Goal: Transaction & Acquisition: Purchase product/service

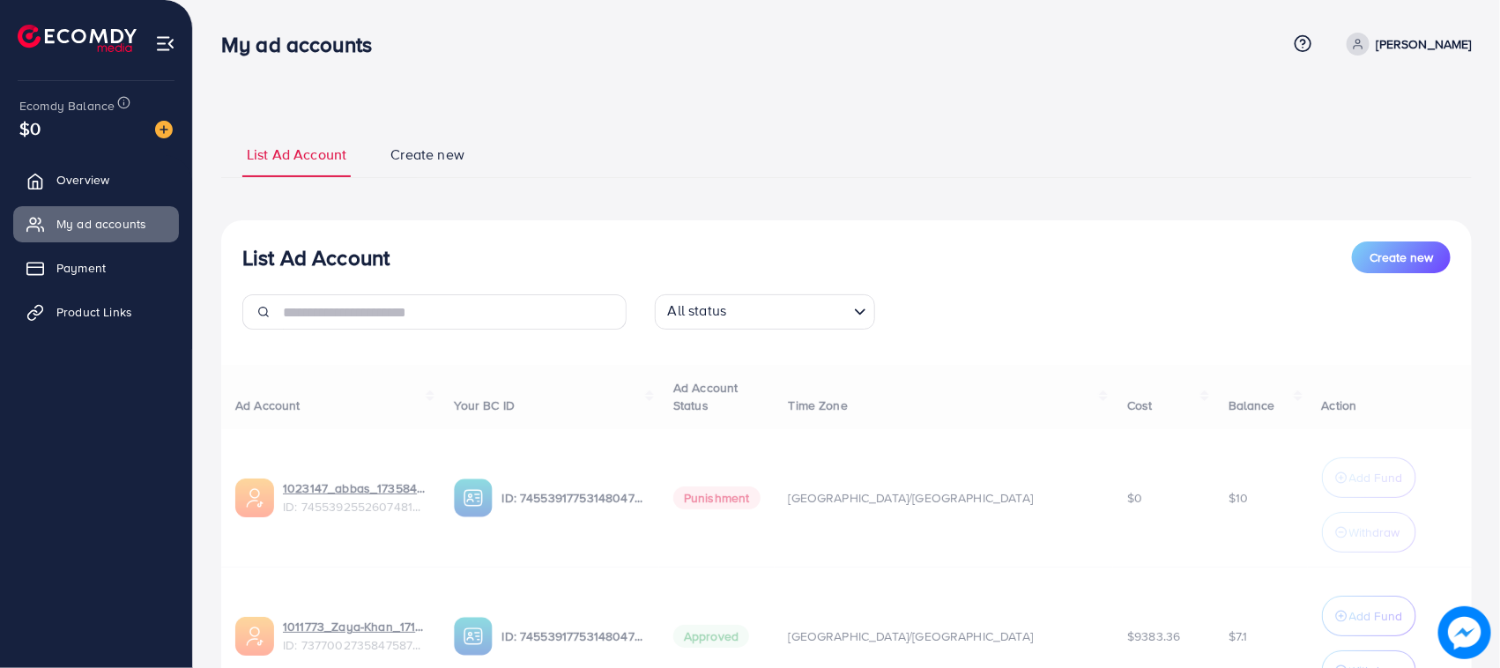
click at [165, 137] on img at bounding box center [164, 130] width 18 height 18
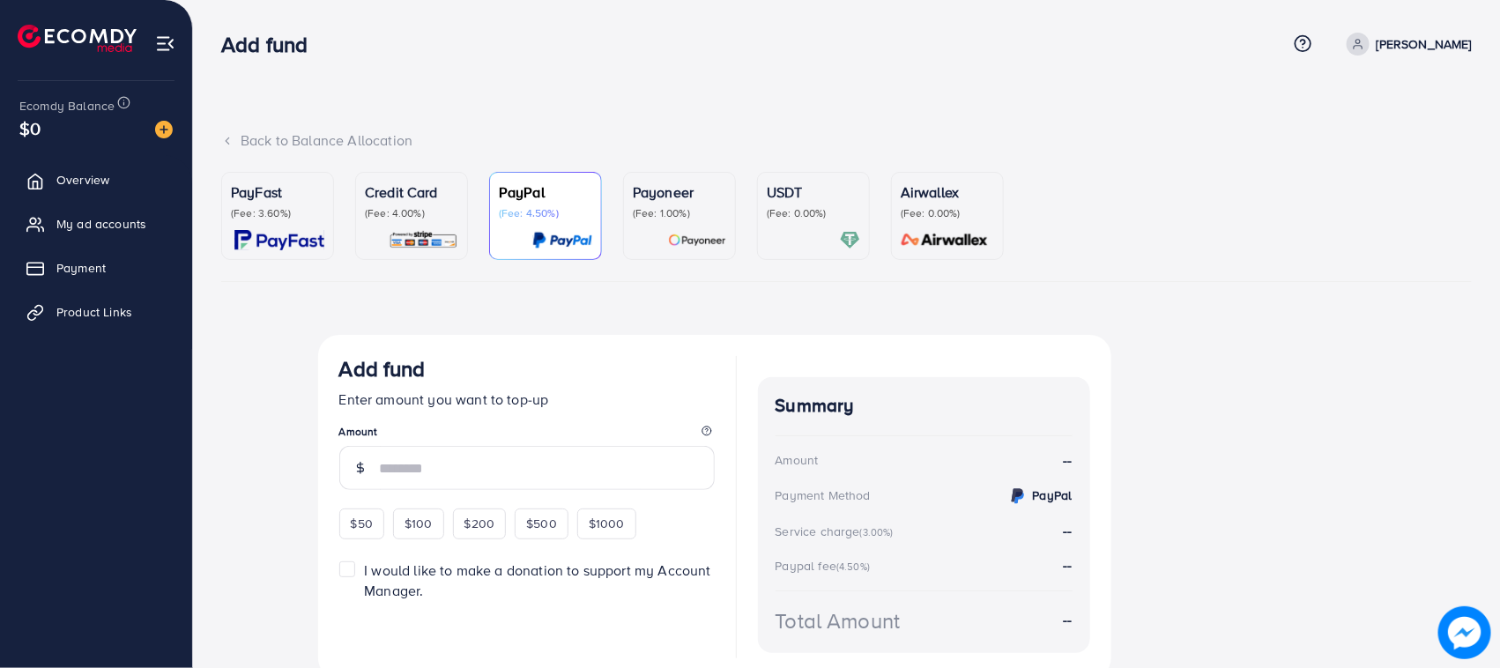
click at [414, 216] on p "(Fee: 4.00%)" at bounding box center [411, 213] width 93 height 14
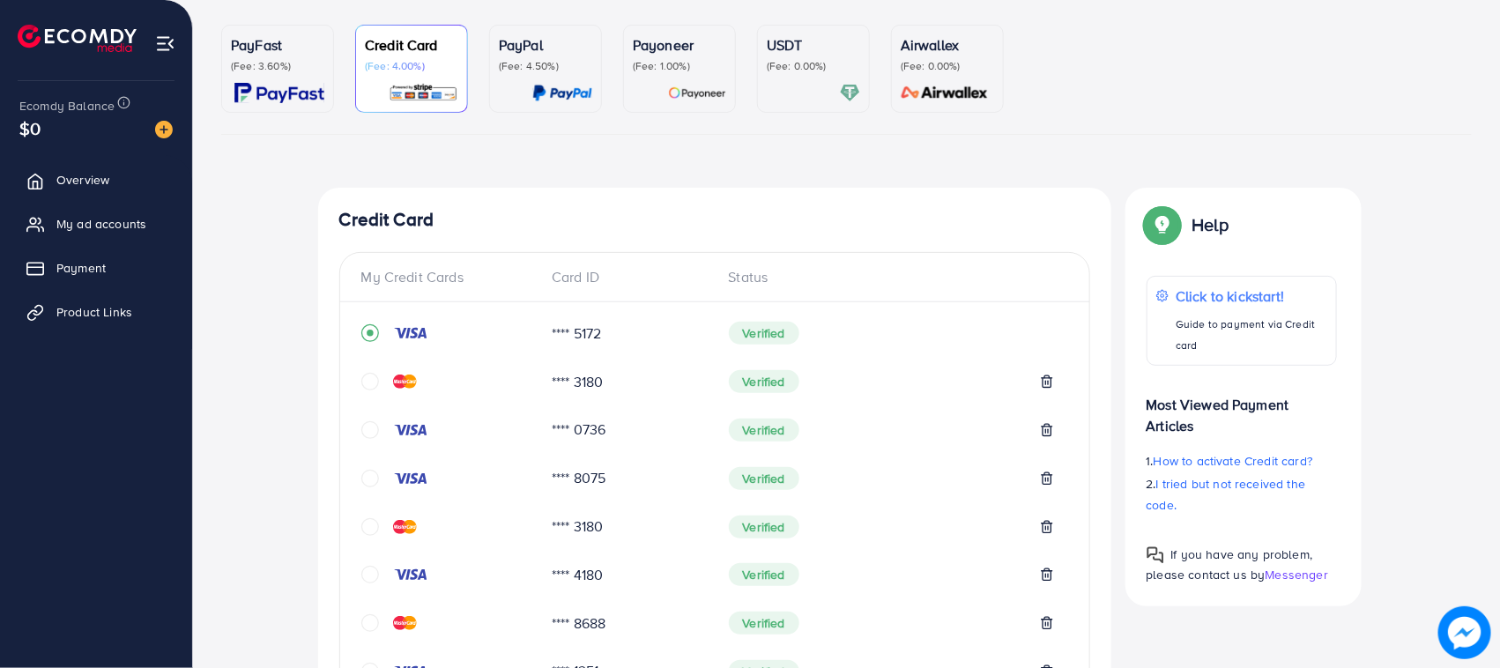
scroll to position [220, 0]
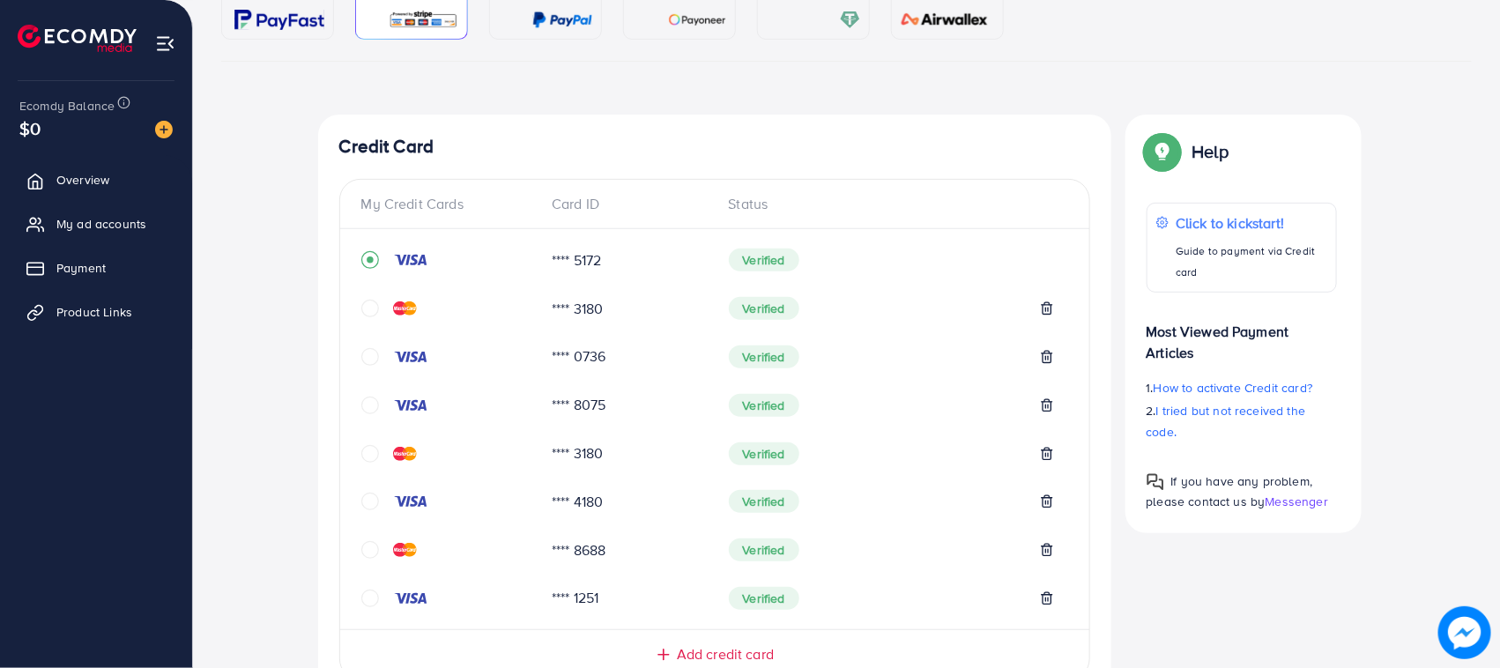
click at [473, 304] on div at bounding box center [449, 309] width 177 height 18
click at [375, 317] on icon "circle" at bounding box center [370, 309] width 18 height 18
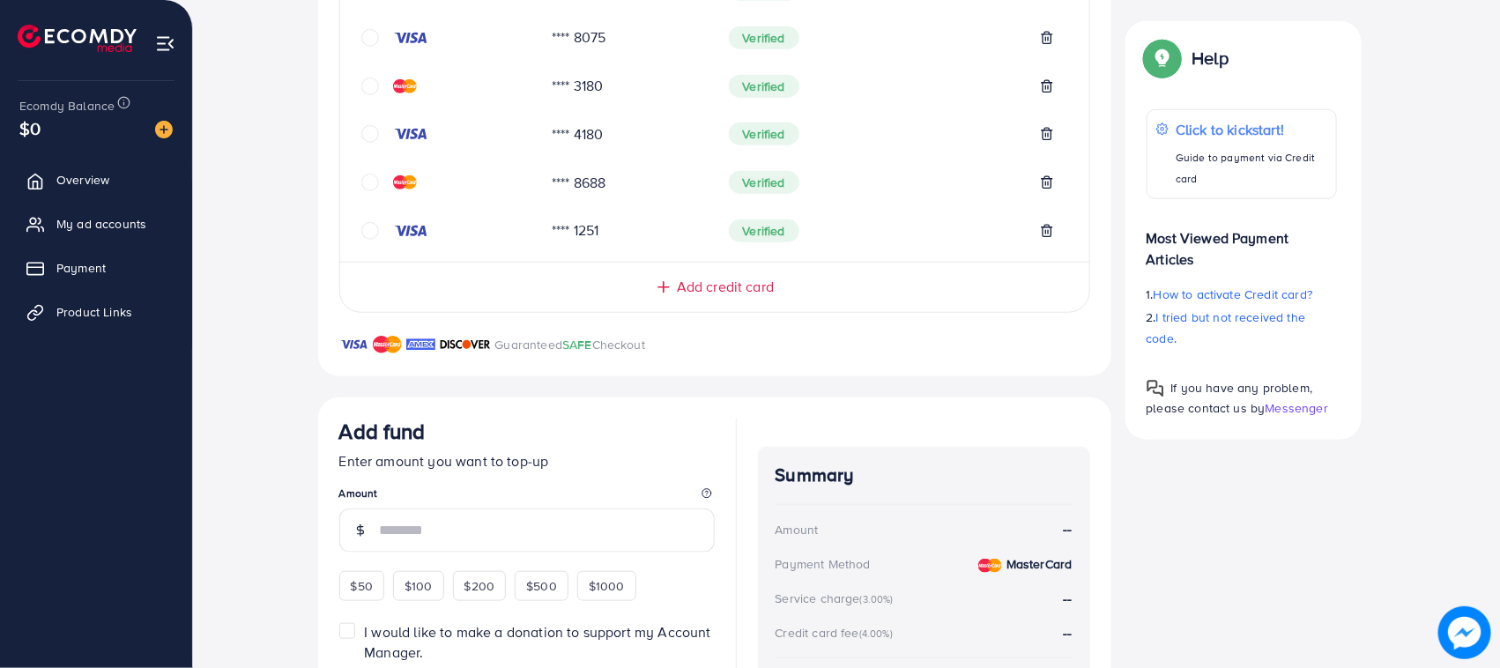
scroll to position [292, 0]
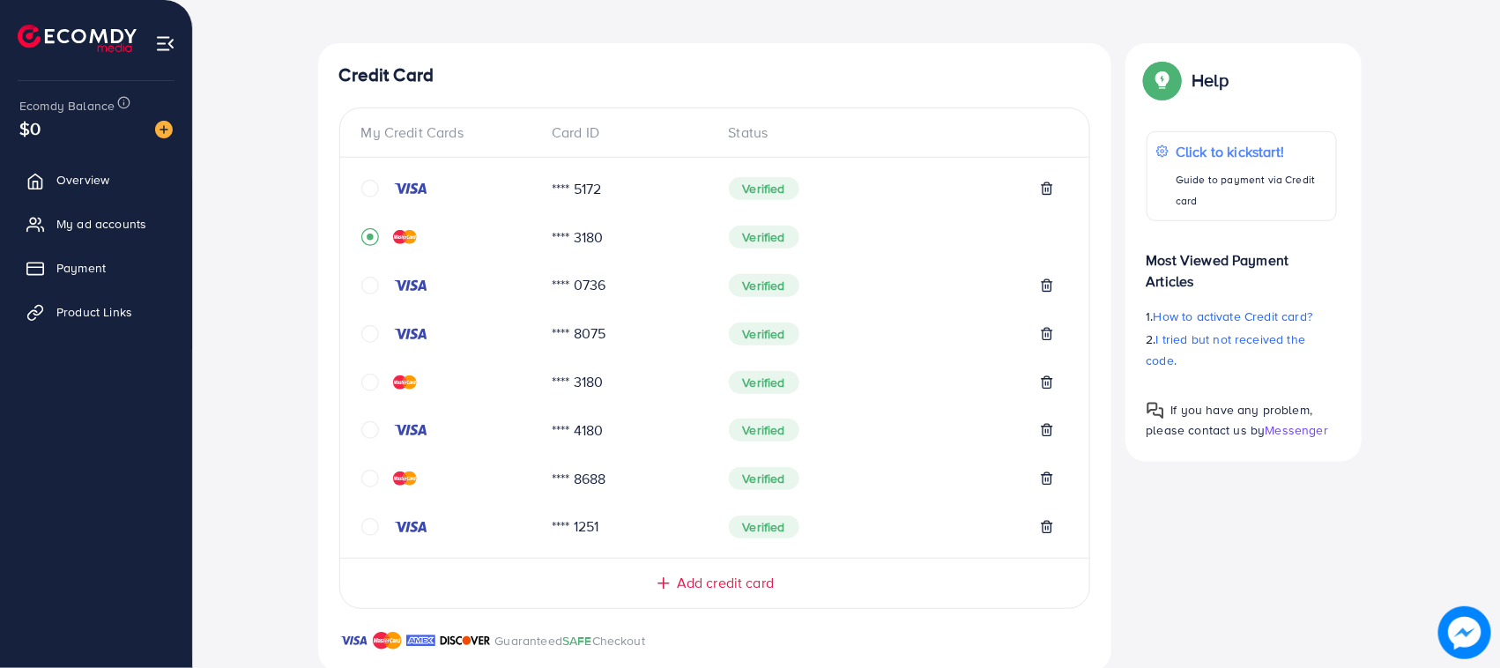
click at [362, 182] on icon "circle" at bounding box center [370, 189] width 18 height 18
click at [367, 234] on icon "circle" at bounding box center [370, 237] width 18 height 18
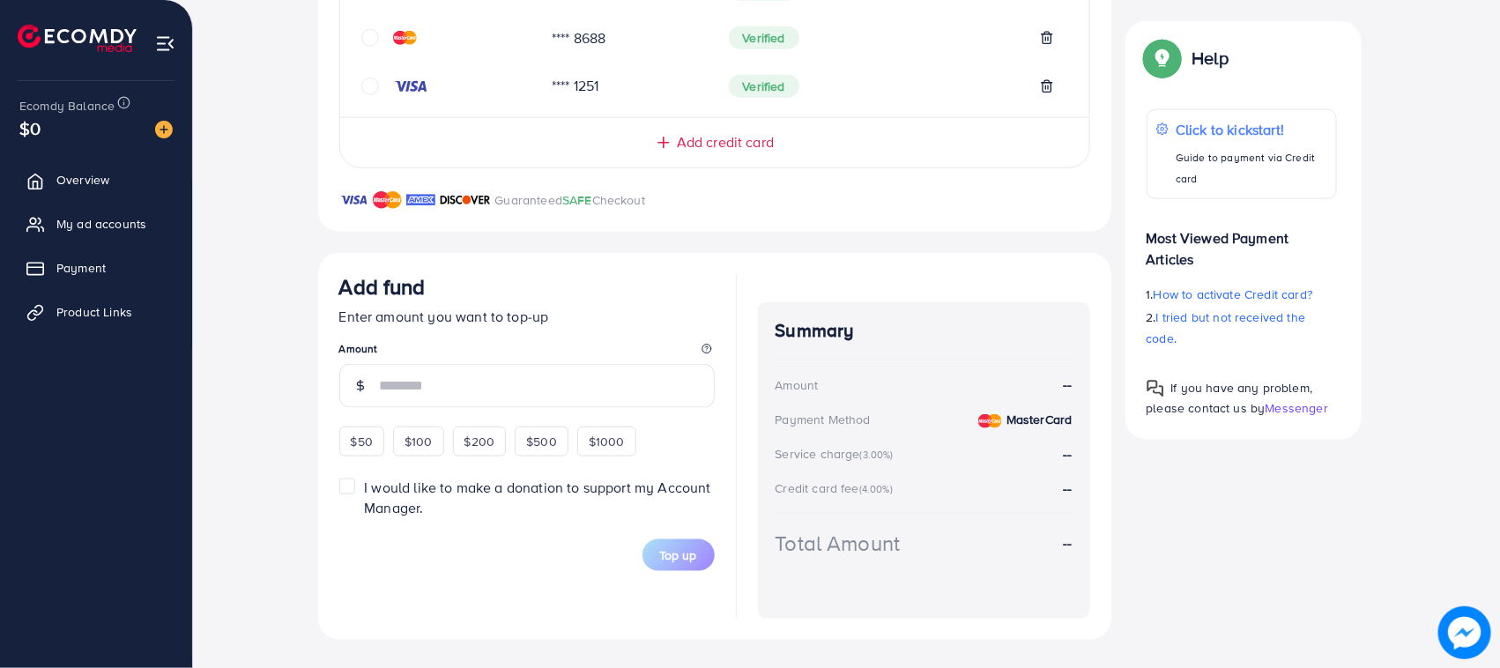
scroll to position [71, 0]
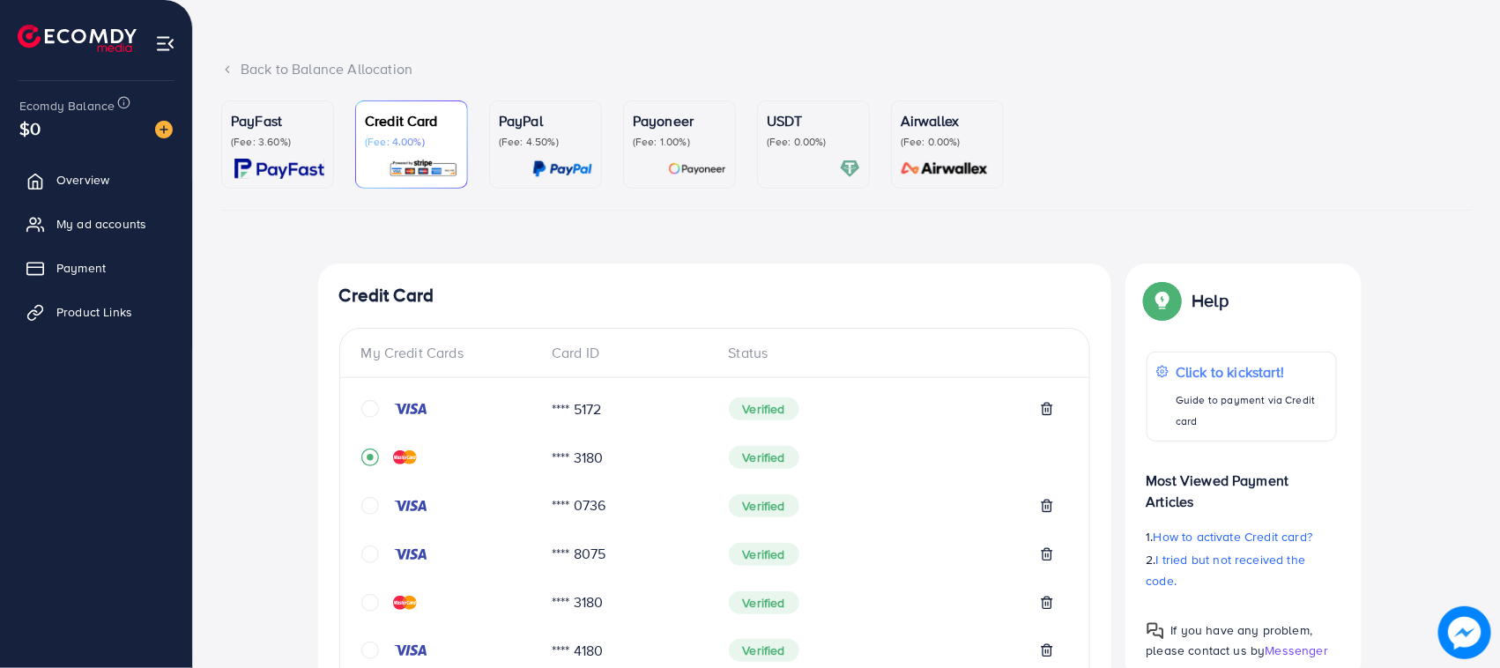
drag, startPoint x: 450, startPoint y: 169, endPoint x: 741, endPoint y: 230, distance: 297.1
drag, startPoint x: 741, startPoint y: 230, endPoint x: 361, endPoint y: 235, distance: 379.9
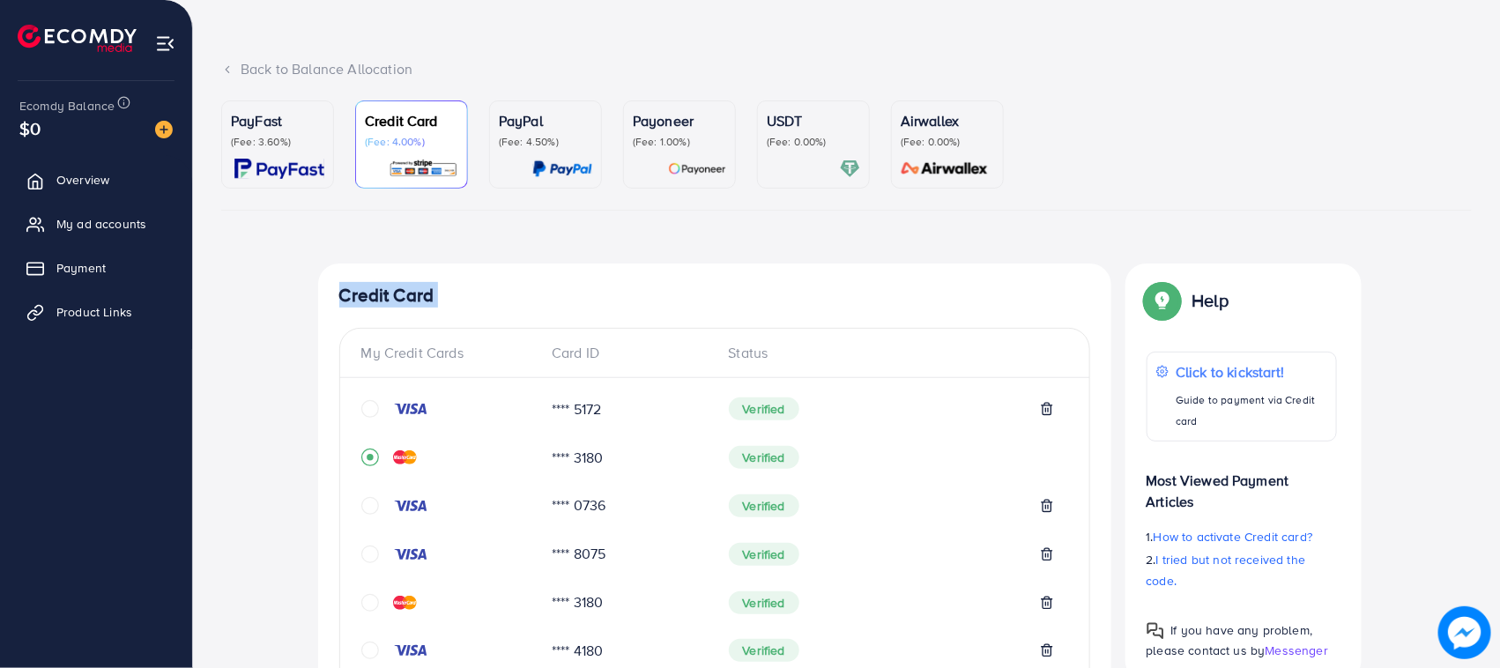
drag, startPoint x: 337, startPoint y: 241, endPoint x: 442, endPoint y: 279, distance: 112.6
click at [464, 278] on div "Credit Card My Credit Cards Card ID Status **** 5172 Verified **** 3180 Verifie…" at bounding box center [714, 578] width 793 height 628
drag, startPoint x: 549, startPoint y: 276, endPoint x: 329, endPoint y: 274, distance: 220.3
click at [332, 274] on div "Credit Card My Credit Cards Card ID Status **** 5172 Verified **** 3180 Verifie…" at bounding box center [714, 578] width 793 height 628
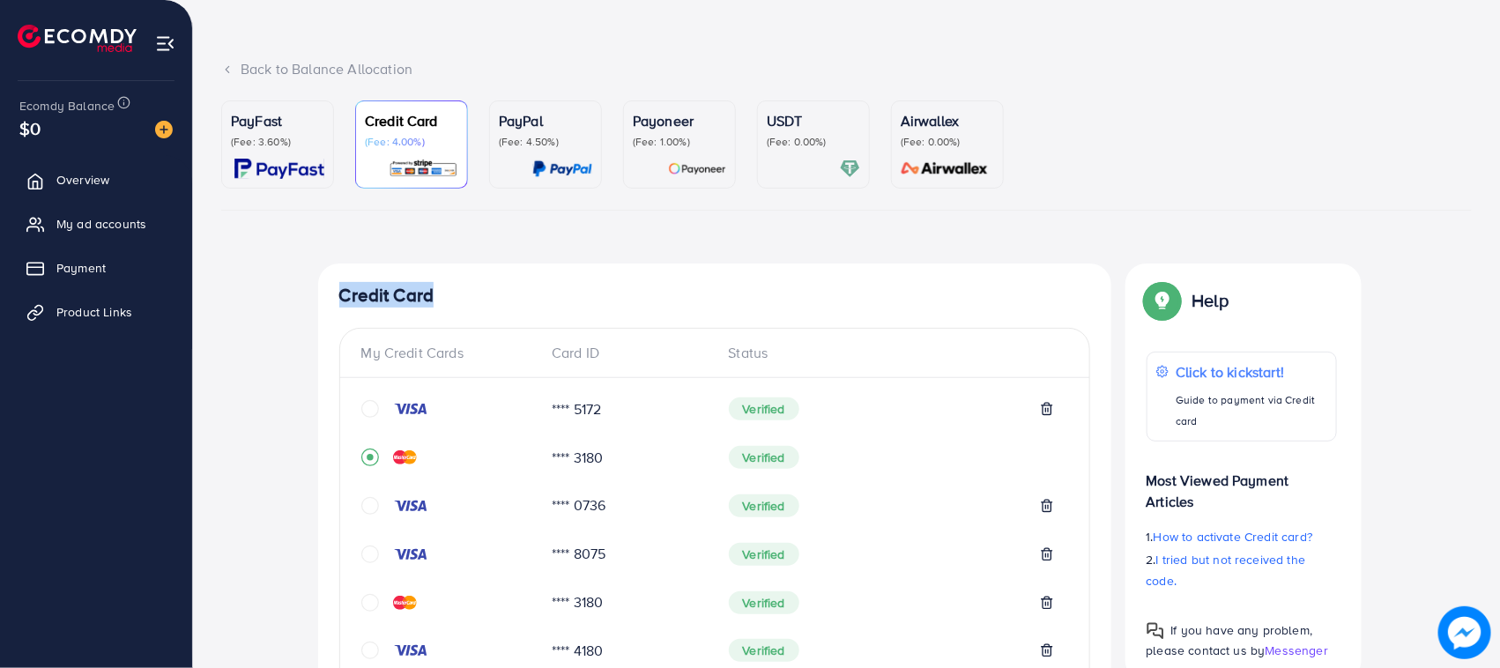
click at [329, 274] on div "Credit Card My Credit Cards Card ID Status **** 5172 Verified **** 3180 Verifie…" at bounding box center [714, 578] width 793 height 628
drag, startPoint x: 329, startPoint y: 274, endPoint x: 460, endPoint y: 305, distance: 134.9
click at [460, 305] on div "Credit Card My Credit Cards Card ID Status **** 5172 Verified **** 3180 Verifie…" at bounding box center [714, 578] width 793 height 628
click at [460, 304] on h4 "Credit Card" at bounding box center [714, 296] width 751 height 22
drag, startPoint x: 460, startPoint y: 304, endPoint x: 342, endPoint y: 293, distance: 118.6
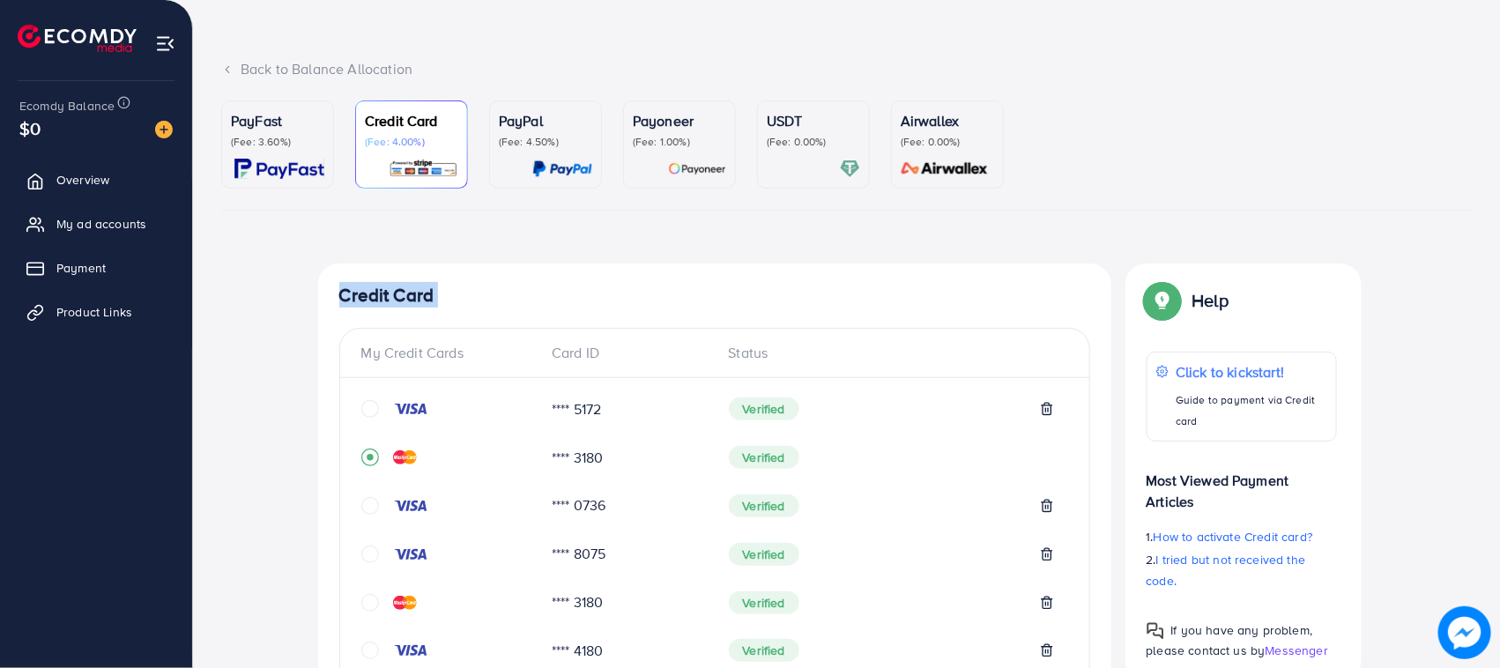
click at [344, 295] on h4 "Credit Card" at bounding box center [714, 296] width 751 height 22
click at [342, 293] on h4 "Credit Card" at bounding box center [714, 296] width 751 height 22
drag, startPoint x: 342, startPoint y: 293, endPoint x: 436, endPoint y: 293, distance: 94.3
click at [436, 293] on h4 "Credit Card" at bounding box center [714, 296] width 751 height 22
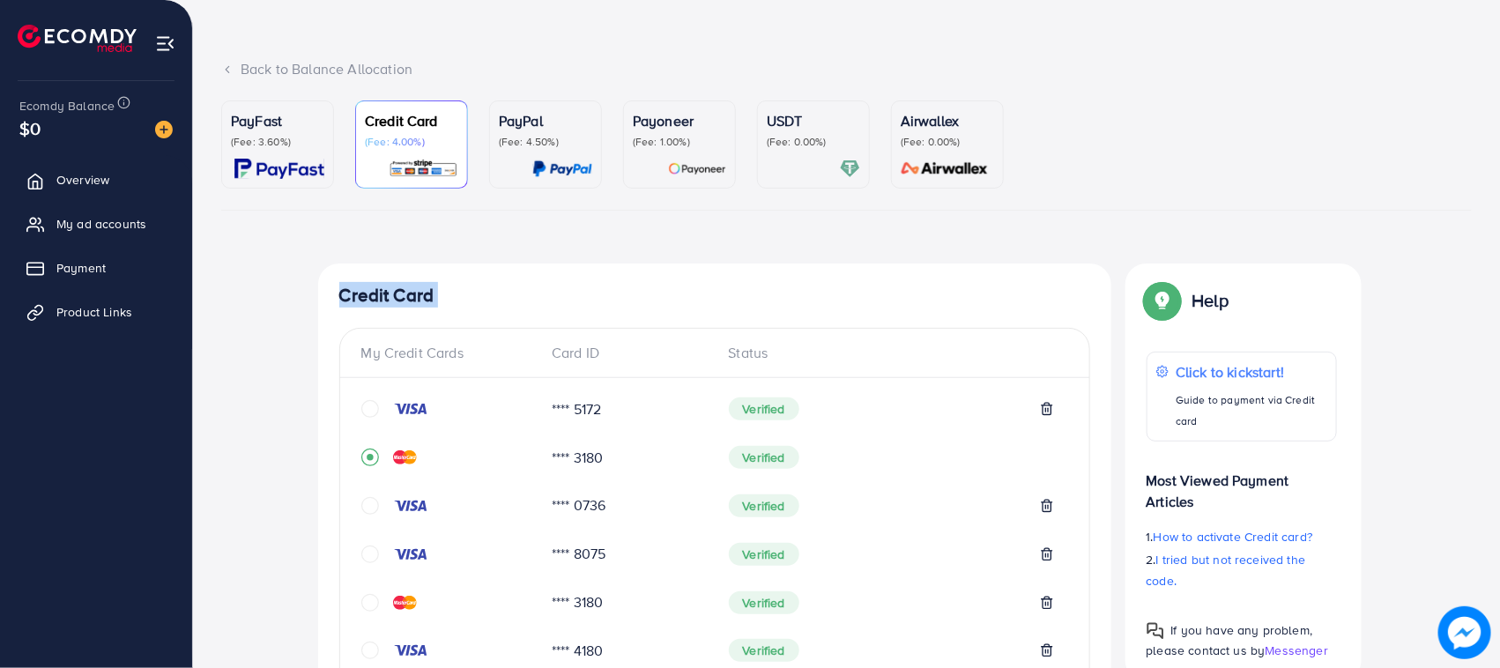
drag, startPoint x: 436, startPoint y: 293, endPoint x: 346, endPoint y: 284, distance: 90.3
click at [346, 285] on h4 "Credit Card" at bounding box center [714, 296] width 751 height 22
click at [474, 293] on h4 "Credit Card" at bounding box center [714, 296] width 751 height 22
click at [423, 292] on h4 "Credit Card" at bounding box center [714, 296] width 751 height 22
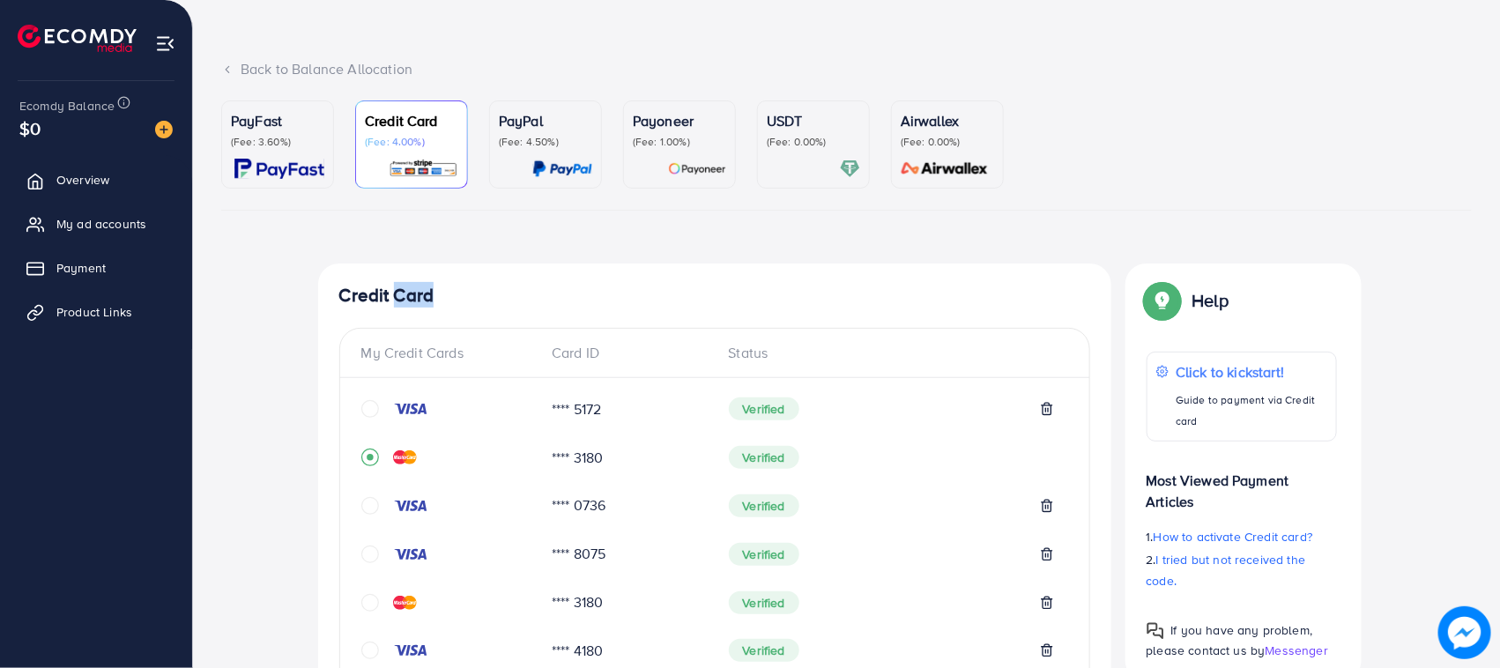
click at [423, 292] on h4 "Credit Card" at bounding box center [714, 296] width 751 height 22
click at [584, 291] on h4 "Credit Card" at bounding box center [714, 296] width 751 height 22
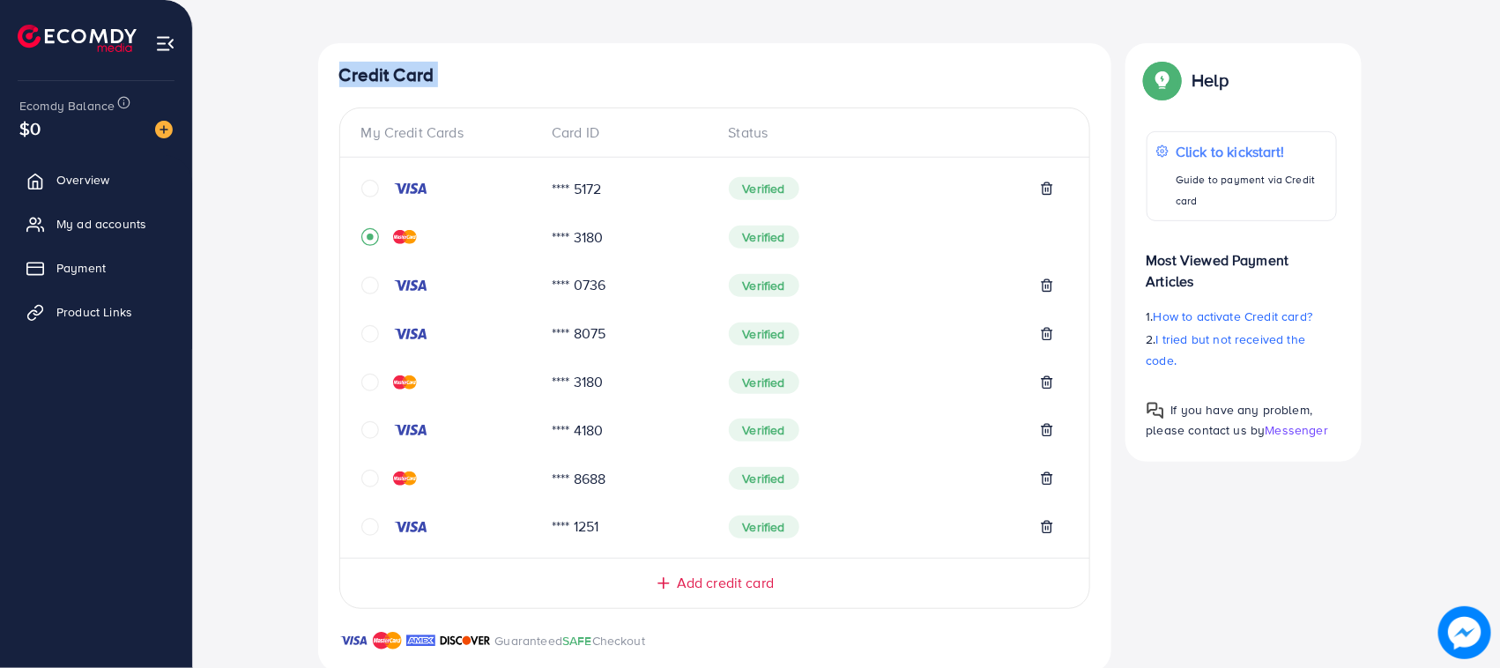
scroll to position [323, 0]
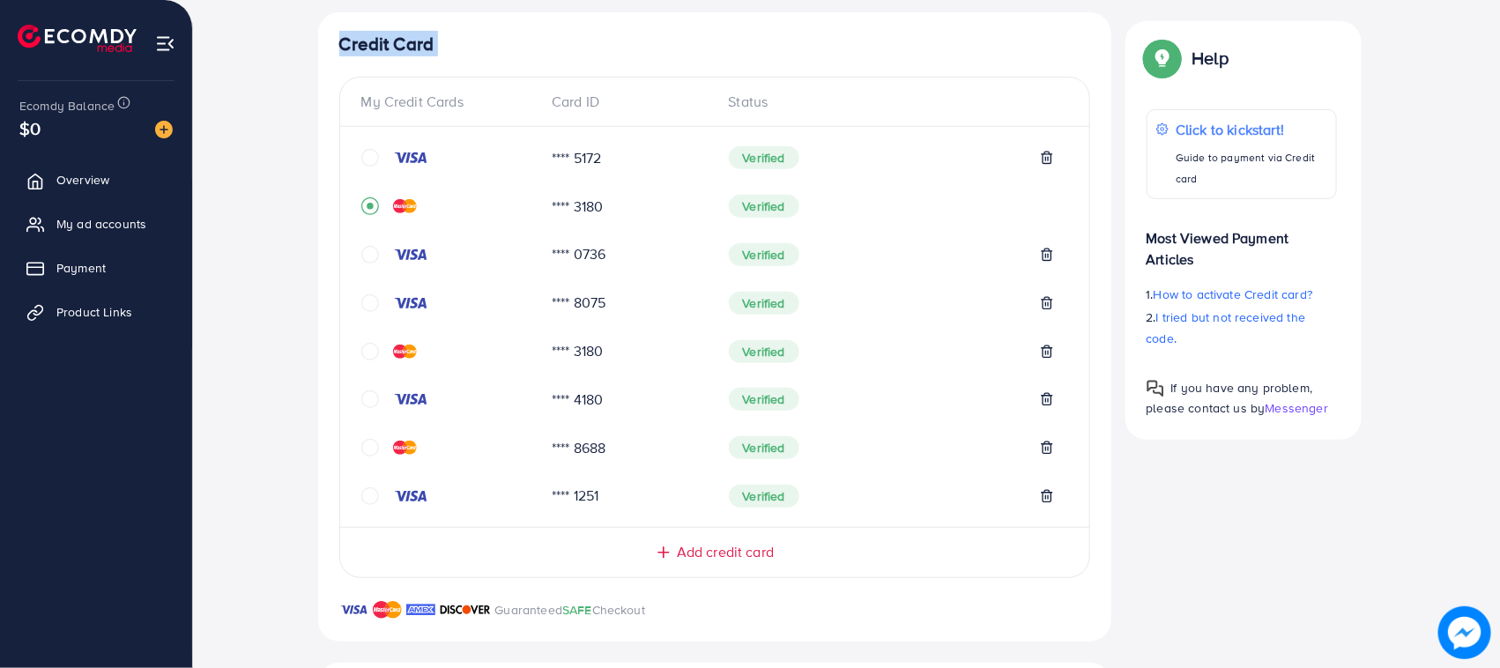
drag, startPoint x: 340, startPoint y: 71, endPoint x: 962, endPoint y: 650, distance: 849.3
click at [962, 650] on div "Credit Card My Credit Cards Card ID Status **** 5172 Verified **** 3180 Verifie…" at bounding box center [714, 530] width 793 height 1037
click at [873, 560] on div "Add credit card" at bounding box center [714, 552] width 679 height 20
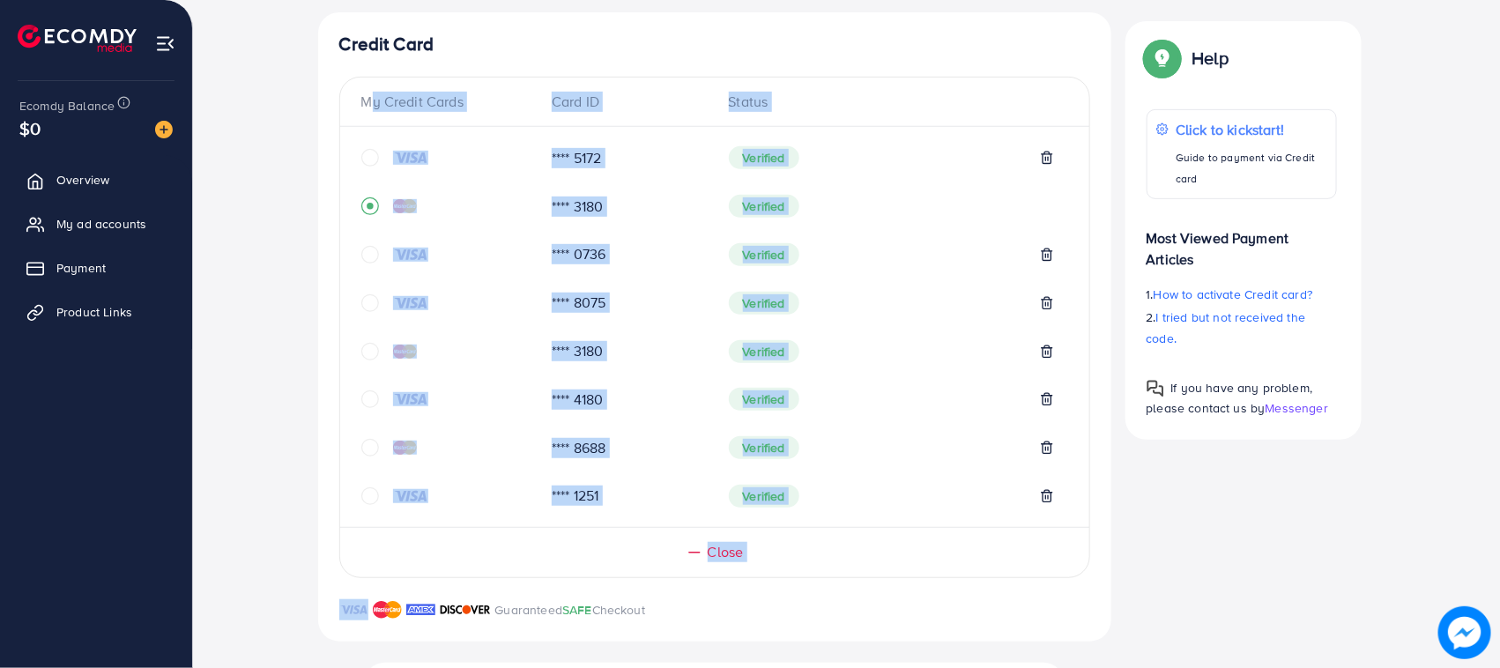
drag, startPoint x: 873, startPoint y: 560, endPoint x: 329, endPoint y: 67, distance: 734.4
click at [329, 67] on div "Credit Card My Credit Cards Card ID Status **** 5172 Verified **** 3180 Verifie…" at bounding box center [714, 326] width 793 height 628
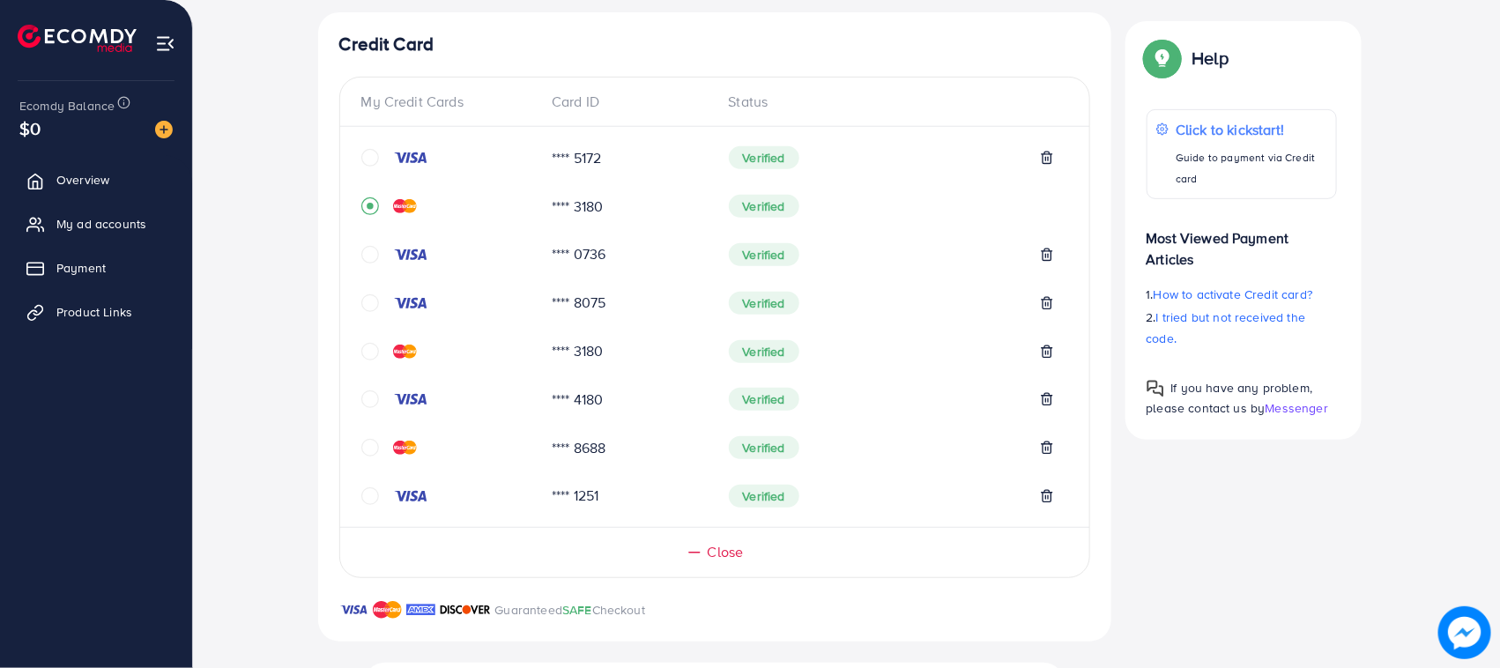
click at [329, 44] on div "Credit Card My Credit Cards Card ID Status **** 5172 Verified **** 3180 Verifie…" at bounding box center [714, 326] width 793 height 628
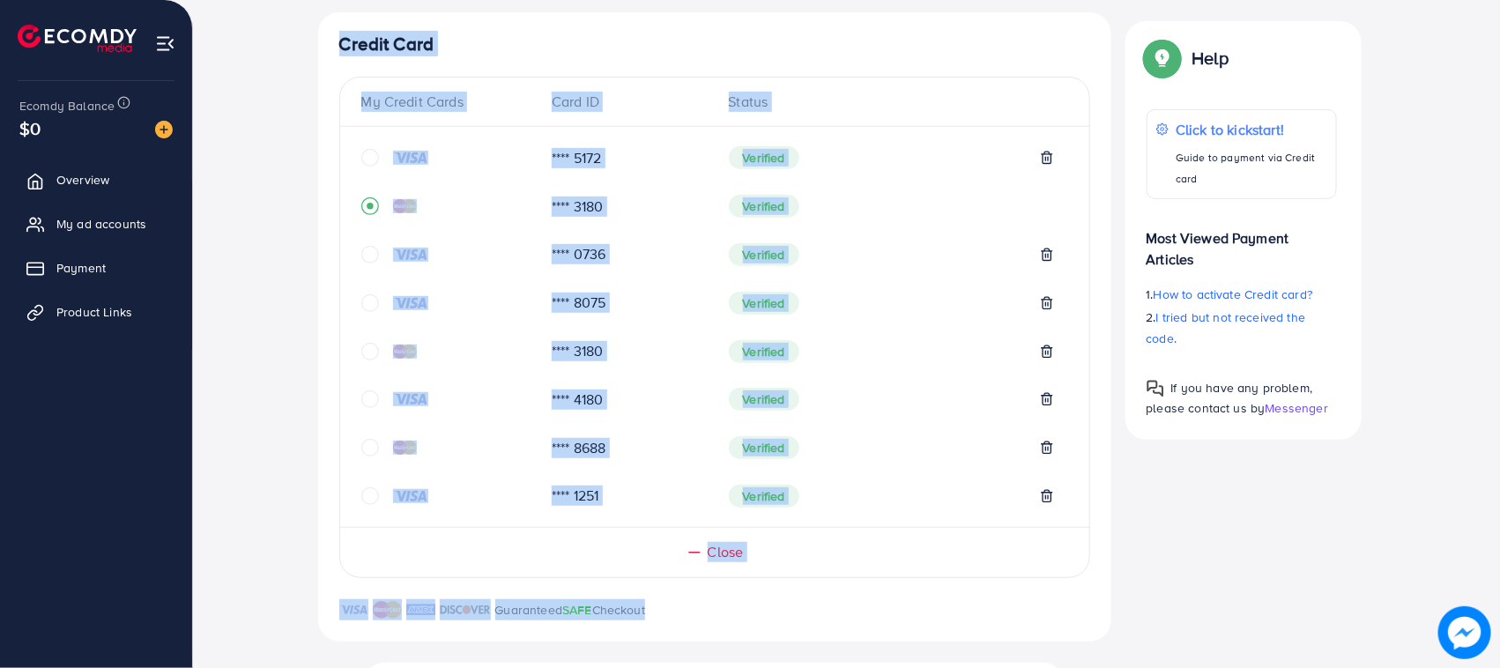
drag, startPoint x: 329, startPoint y: 44, endPoint x: 838, endPoint y: 608, distance: 760.0
click at [838, 608] on div "Credit Card My Credit Cards Card ID Status **** 5172 Verified **** 3180 Verifie…" at bounding box center [714, 326] width 793 height 628
click at [838, 608] on div "Guaranteed SAFE Checkout" at bounding box center [714, 620] width 793 height 42
drag, startPoint x: 838, startPoint y: 608, endPoint x: 345, endPoint y: 29, distance: 760.8
click at [345, 29] on div "Credit Card My Credit Cards Card ID Status **** 5172 Verified **** 3180 Verifie…" at bounding box center [714, 326] width 793 height 628
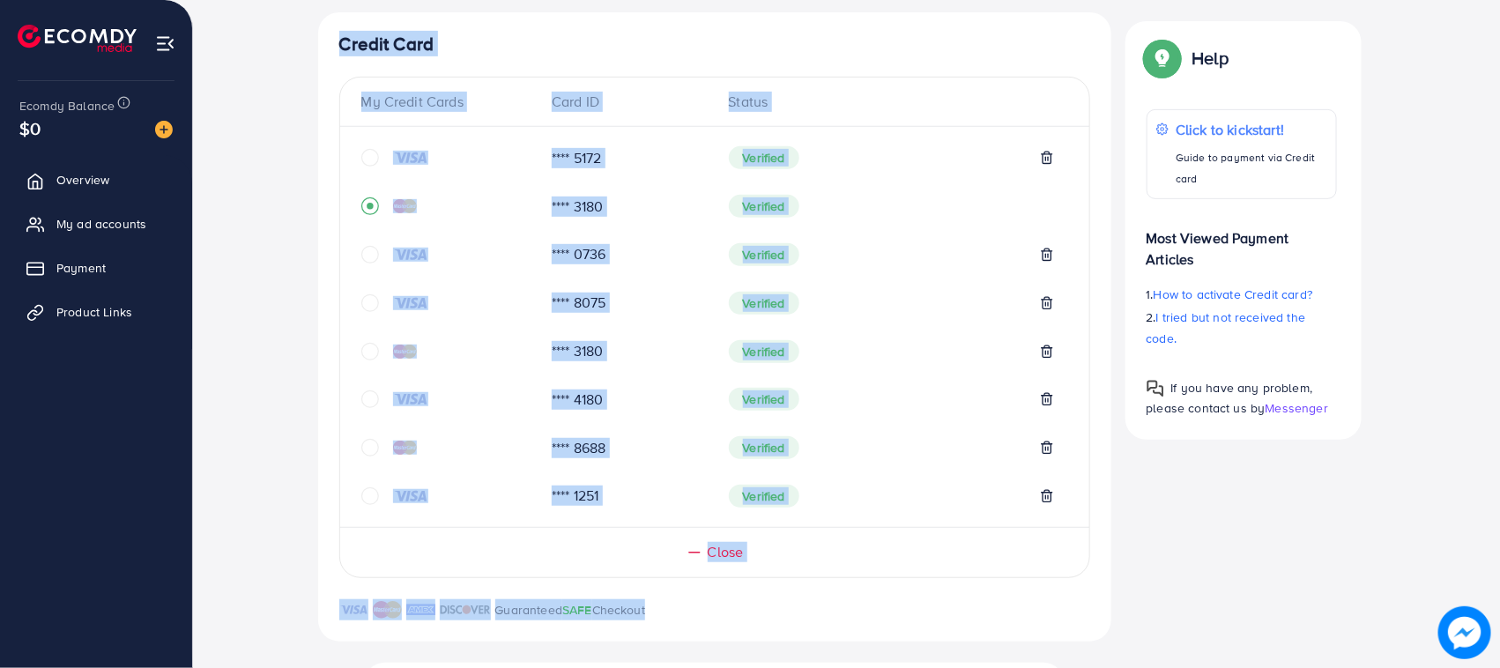
click at [345, 33] on h4 "Credit Card" at bounding box center [714, 44] width 751 height 22
drag, startPoint x: 345, startPoint y: 29, endPoint x: 778, endPoint y: 613, distance: 726.9
click at [778, 613] on div "Credit Card My Credit Cards Card ID Status **** 5172 Verified **** 3180 Verifie…" at bounding box center [714, 326] width 793 height 628
click at [778, 613] on div "Guaranteed SAFE Checkout" at bounding box center [714, 620] width 793 height 42
drag, startPoint x: 778, startPoint y: 613, endPoint x: 353, endPoint y: 33, distance: 718.1
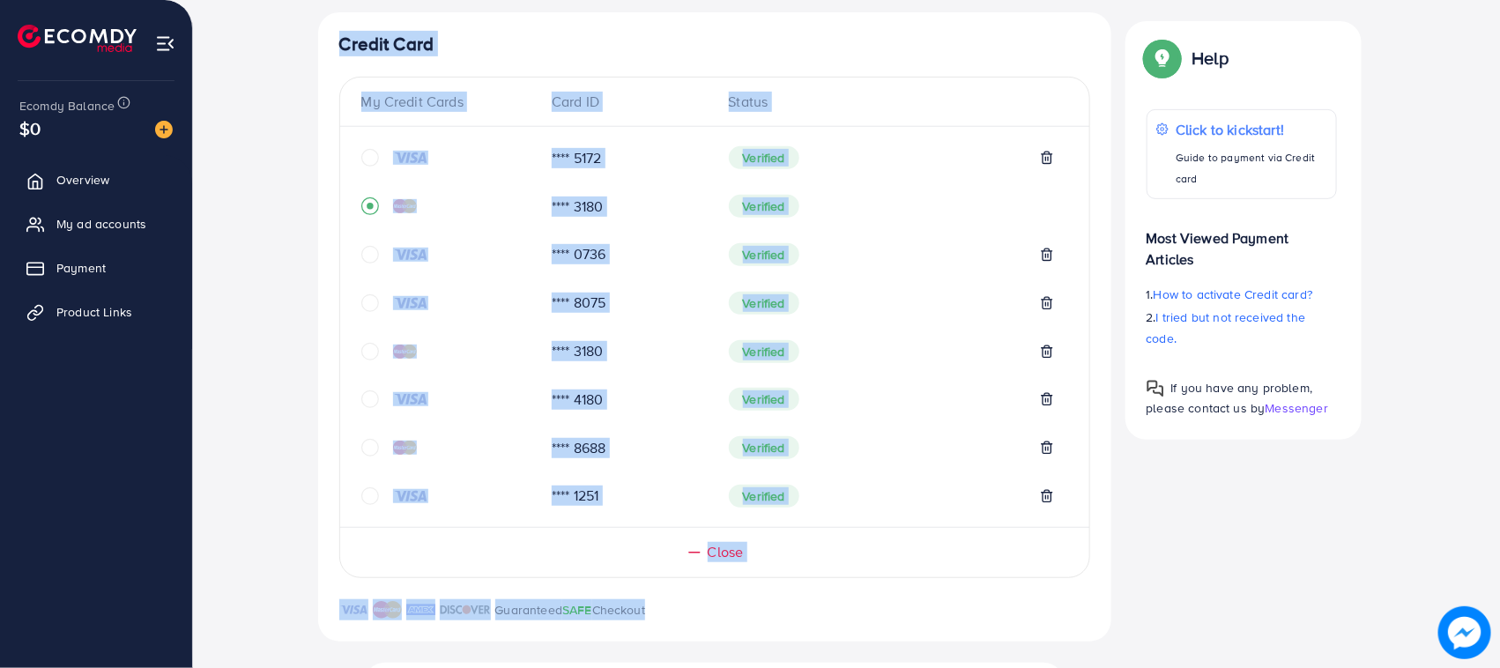
click at [355, 33] on div "Credit Card My Credit Cards Card ID Status **** 5172 Verified **** 3180 Verifie…" at bounding box center [714, 326] width 793 height 628
click at [353, 33] on h4 "Credit Card" at bounding box center [714, 44] width 751 height 22
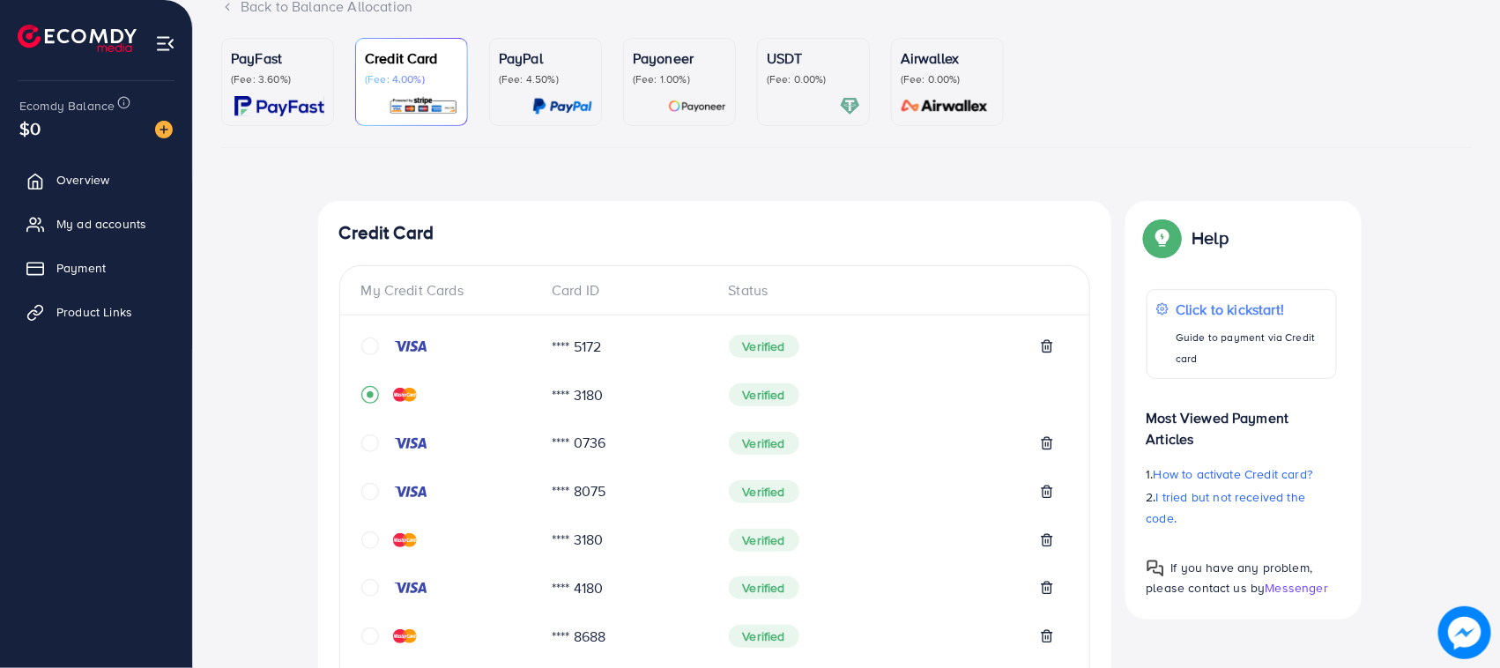
scroll to position [0, 0]
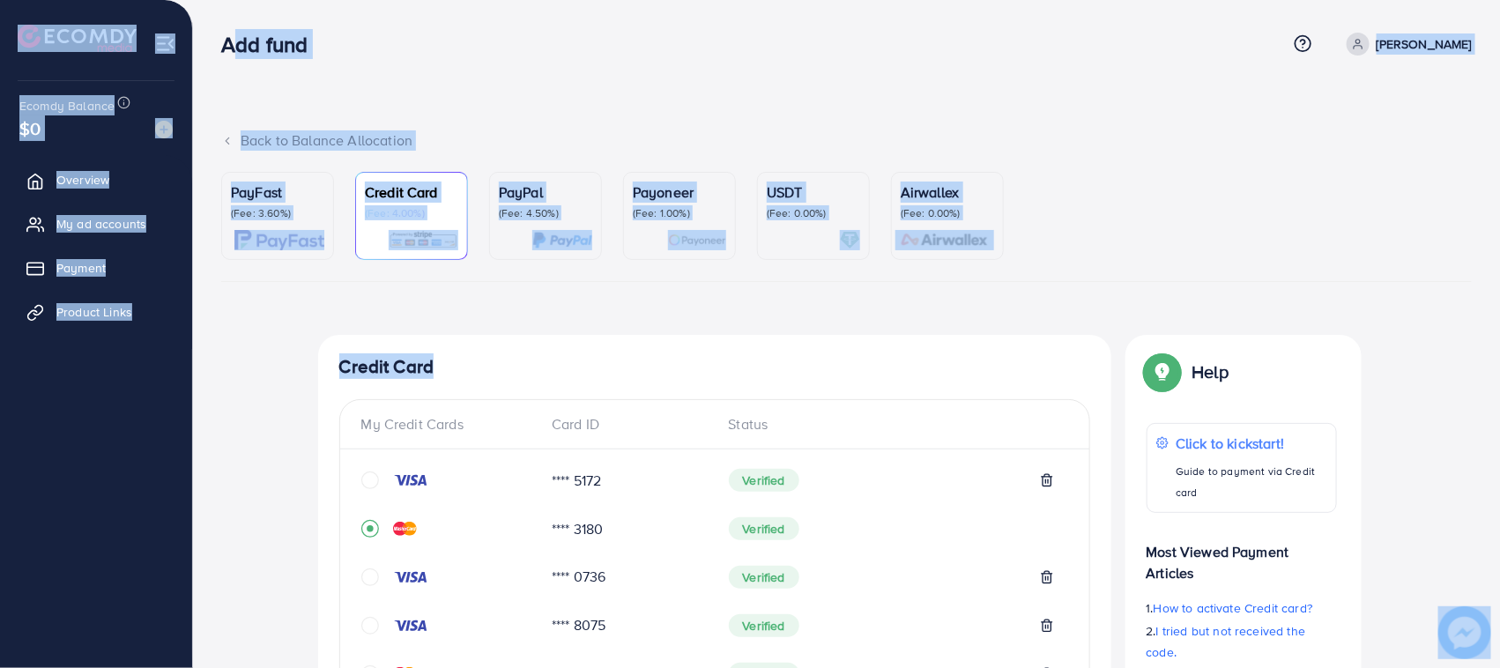
drag, startPoint x: 219, startPoint y: 38, endPoint x: 486, endPoint y: 355, distance: 414.7
click at [486, 356] on h4 "Credit Card" at bounding box center [714, 367] width 751 height 22
drag, startPoint x: 486, startPoint y: 355, endPoint x: 231, endPoint y: 14, distance: 425.7
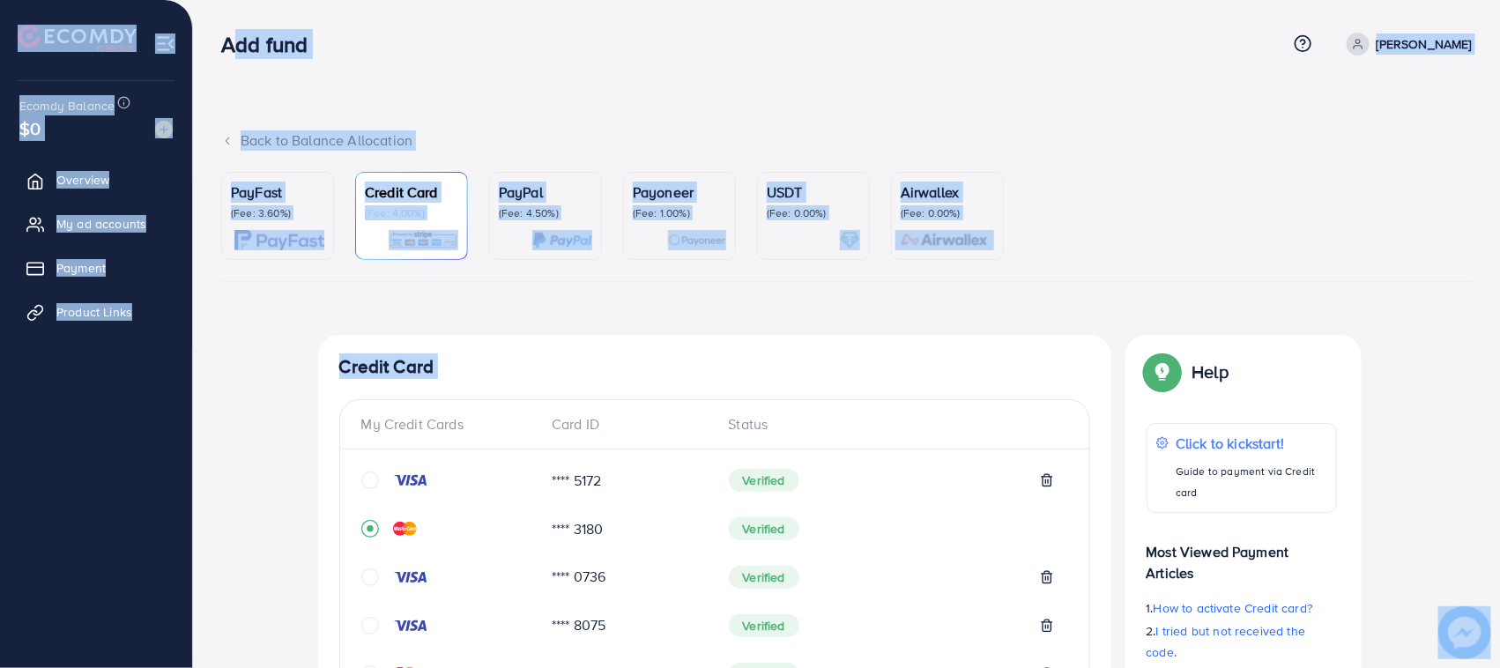
click at [230, 23] on div "Add fund Help Center Contact Support Term and policy About Us abbas Profile Log…" at bounding box center [846, 44] width 1251 height 48
drag, startPoint x: 225, startPoint y: 41, endPoint x: 313, endPoint y: 62, distance: 90.4
click at [313, 62] on div "Add fund Help Center Contact Support Term and policy About Us abbas Profile Log…" at bounding box center [846, 44] width 1251 height 48
drag, startPoint x: 313, startPoint y: 62, endPoint x: 71, endPoint y: 37, distance: 243.6
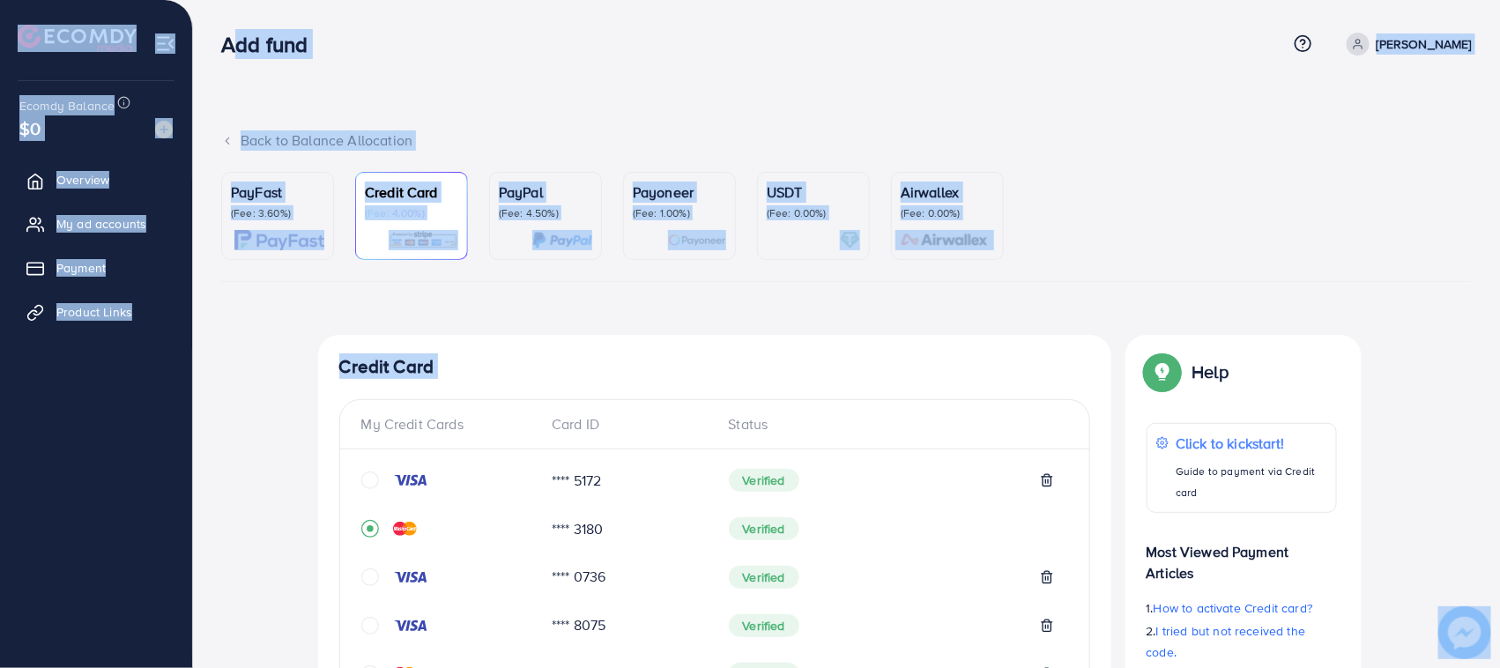
click at [10, 33] on div at bounding box center [96, 31] width 193 height 63
drag, startPoint x: 10, startPoint y: 33, endPoint x: 337, endPoint y: 56, distance: 327.8
click at [337, 56] on div "Add fund" at bounding box center [754, 45] width 1066 height 26
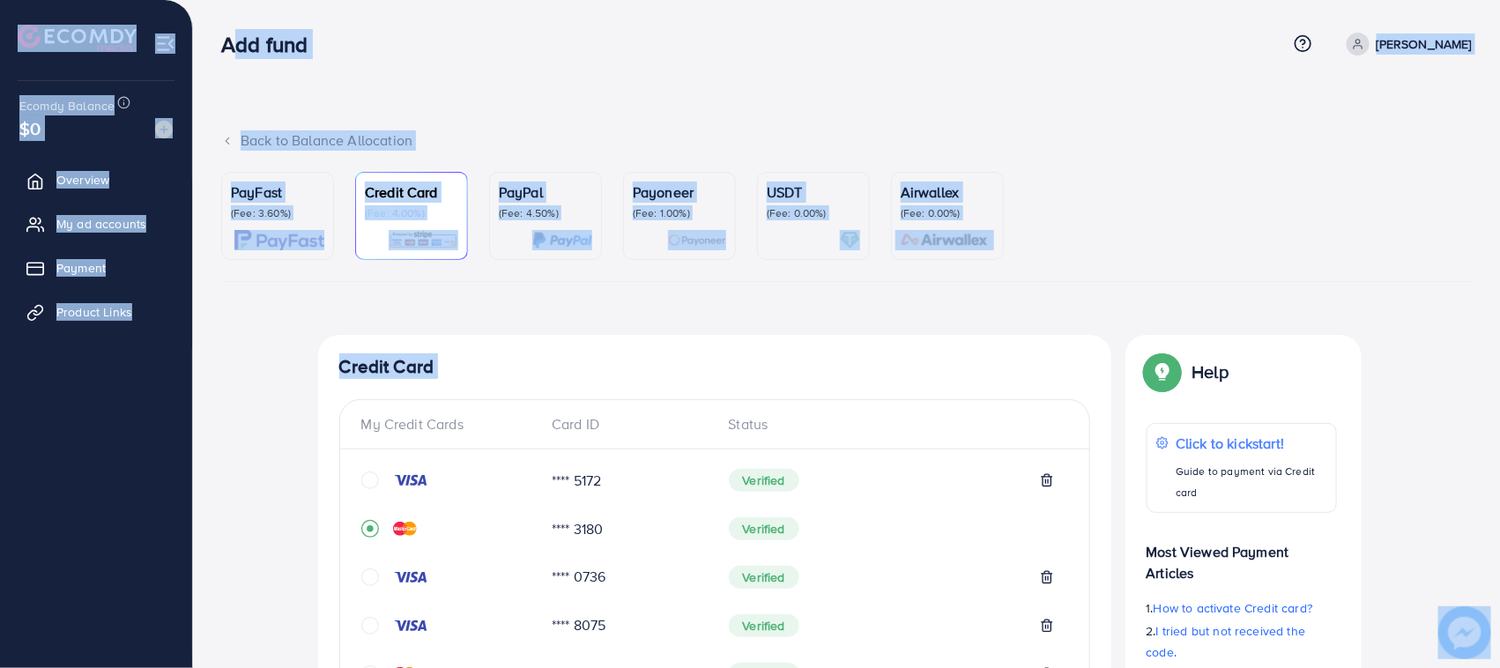
drag, startPoint x: 337, startPoint y: 56, endPoint x: 22, endPoint y: 19, distance: 316.8
click at [7, 18] on div at bounding box center [96, 31] width 193 height 63
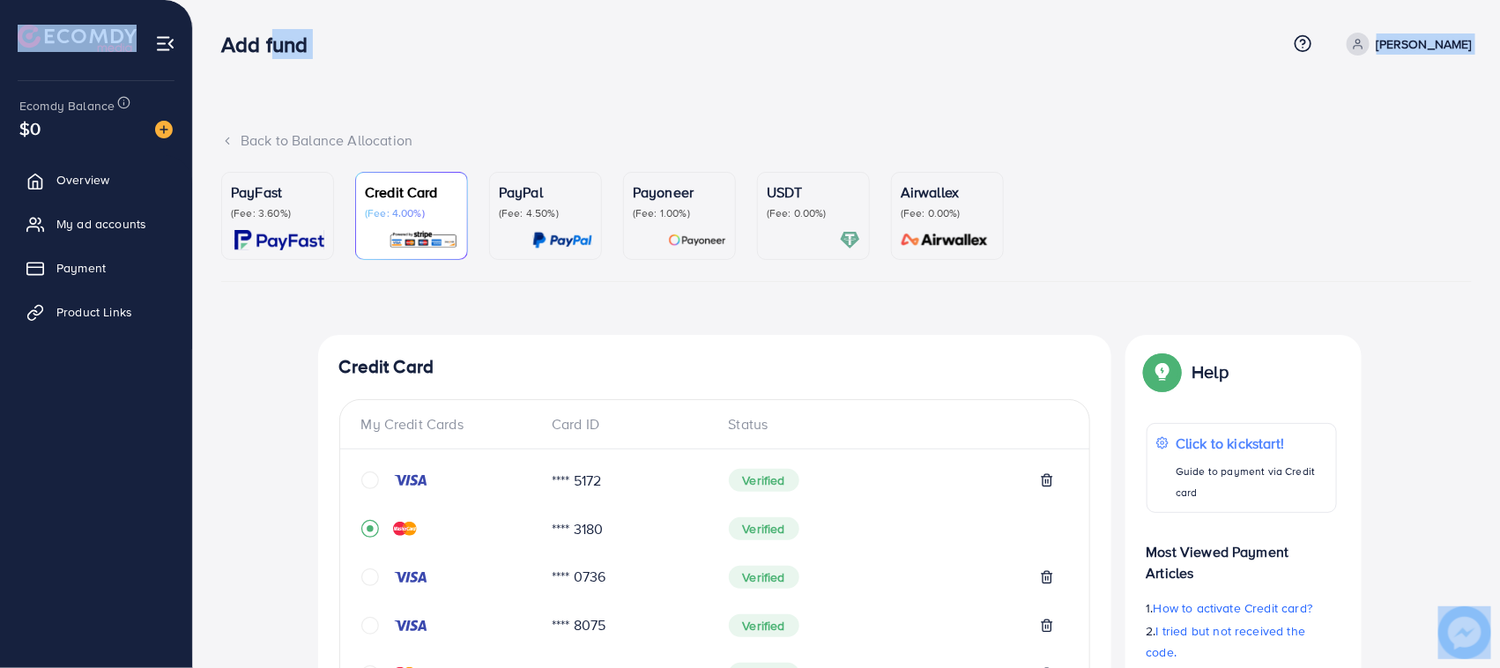
drag, startPoint x: 7, startPoint y: 18, endPoint x: 276, endPoint y: 31, distance: 269.1
click at [319, 35] on h3 "Add fund" at bounding box center [271, 45] width 100 height 26
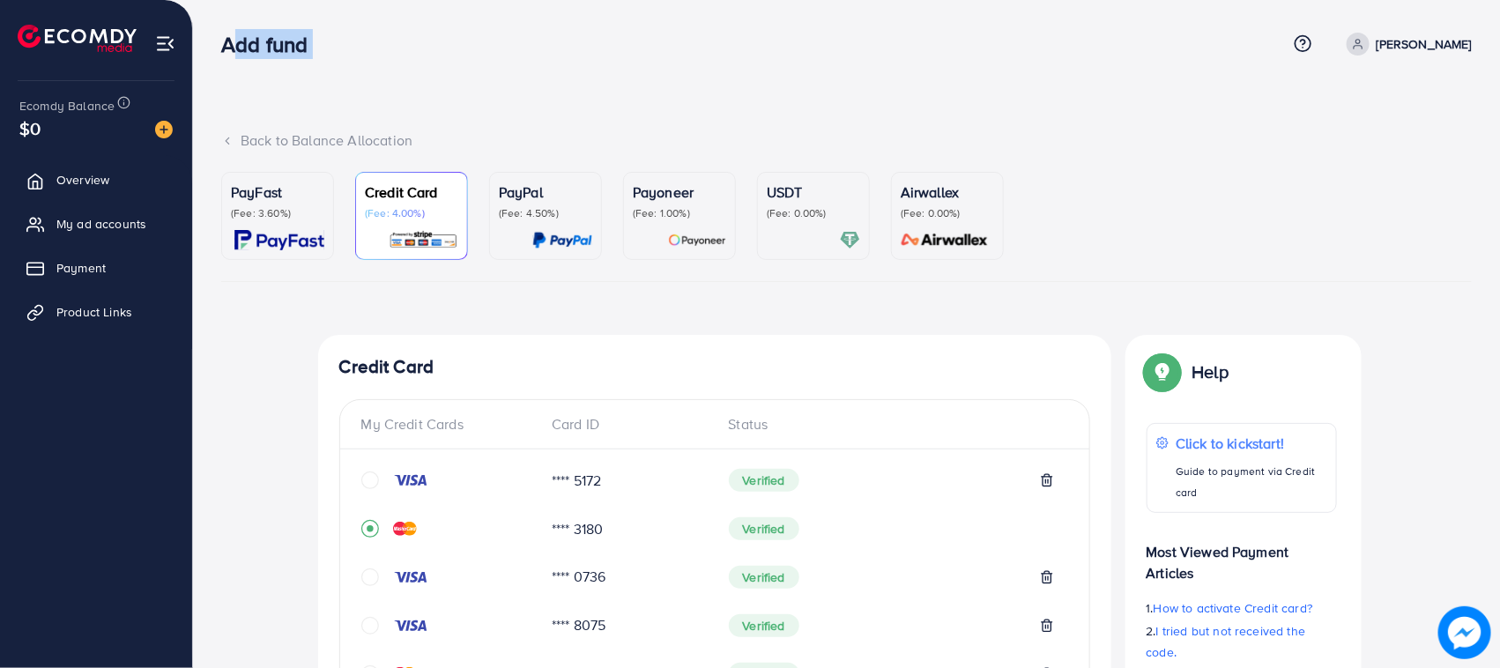
click at [319, 35] on h3 "Add fund" at bounding box center [271, 45] width 100 height 26
click at [252, 48] on h3 "Add fund" at bounding box center [271, 45] width 100 height 26
drag, startPoint x: 412, startPoint y: 68, endPoint x: 350, endPoint y: 86, distance: 65.3
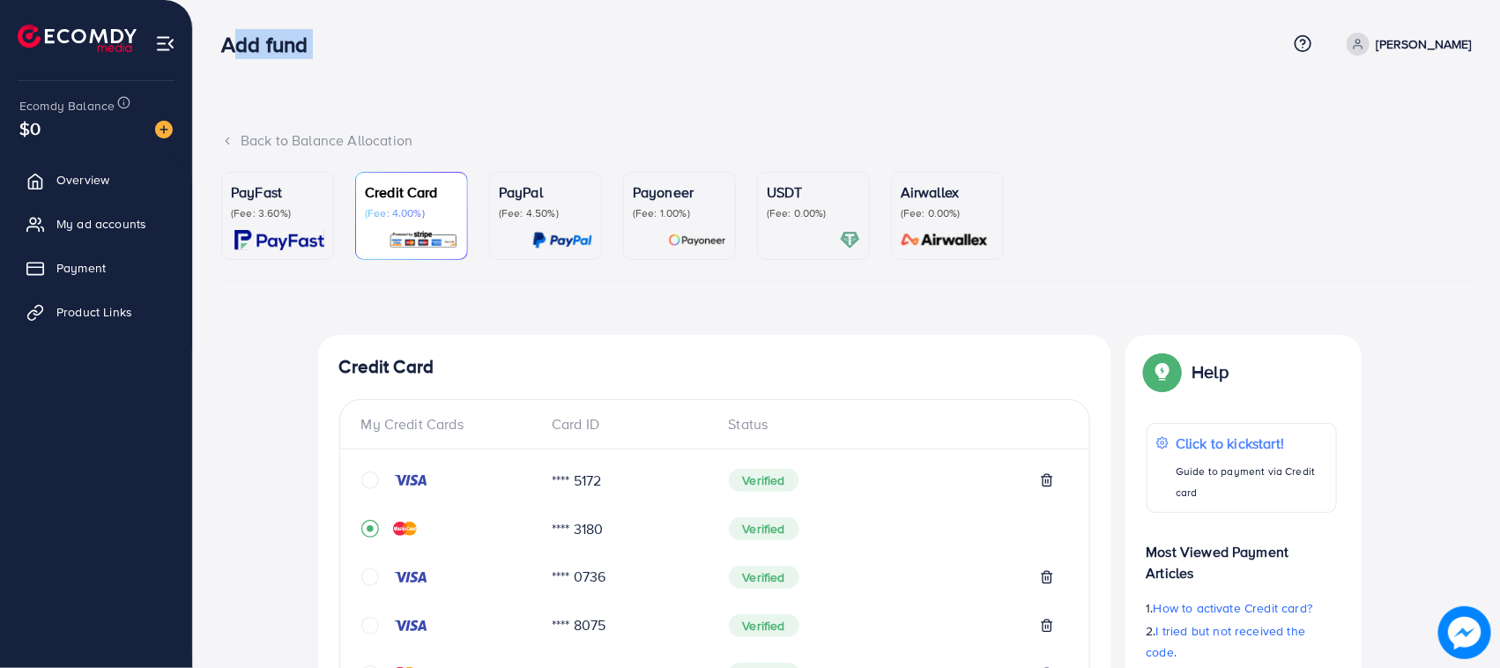
click at [411, 68] on nav "Add fund Help Center Contact Support Term and policy About Us abbas Profile Log…" at bounding box center [846, 43] width 1251 height 63
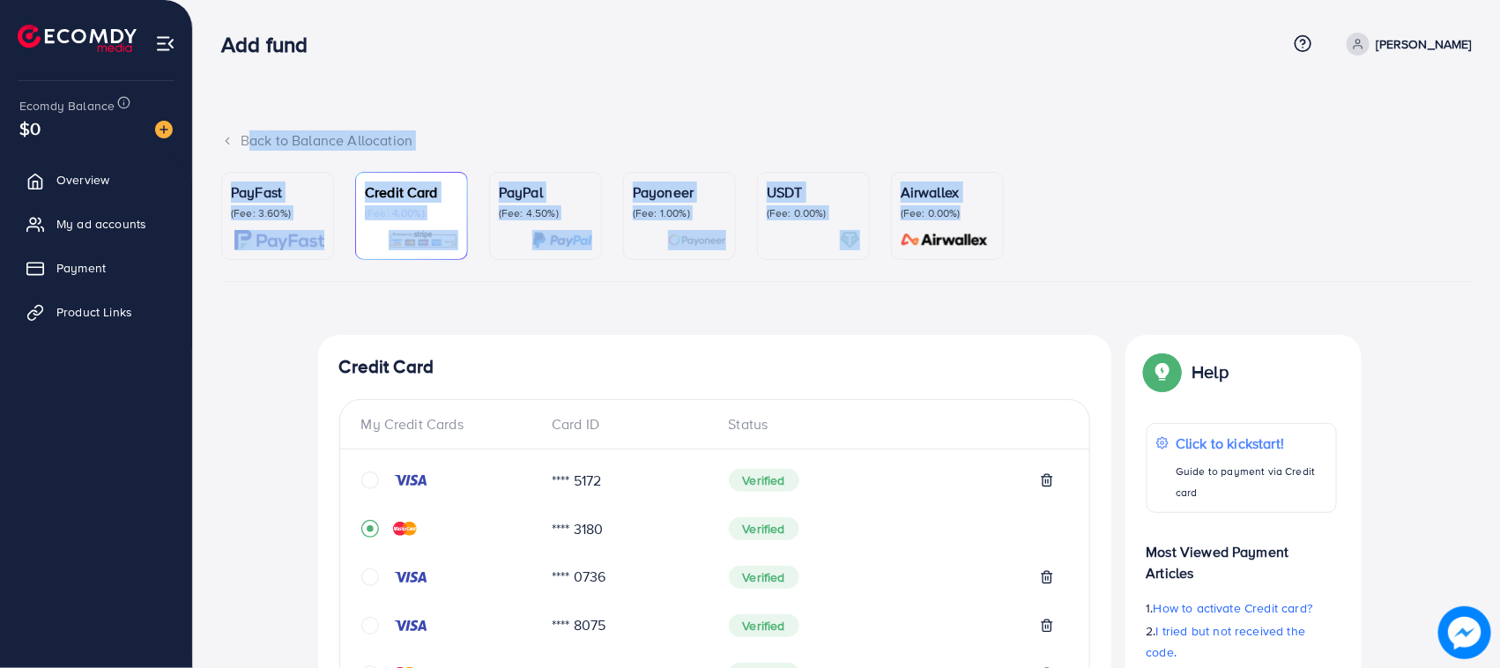
drag, startPoint x: 244, startPoint y: 99, endPoint x: 1023, endPoint y: 271, distance: 797.8
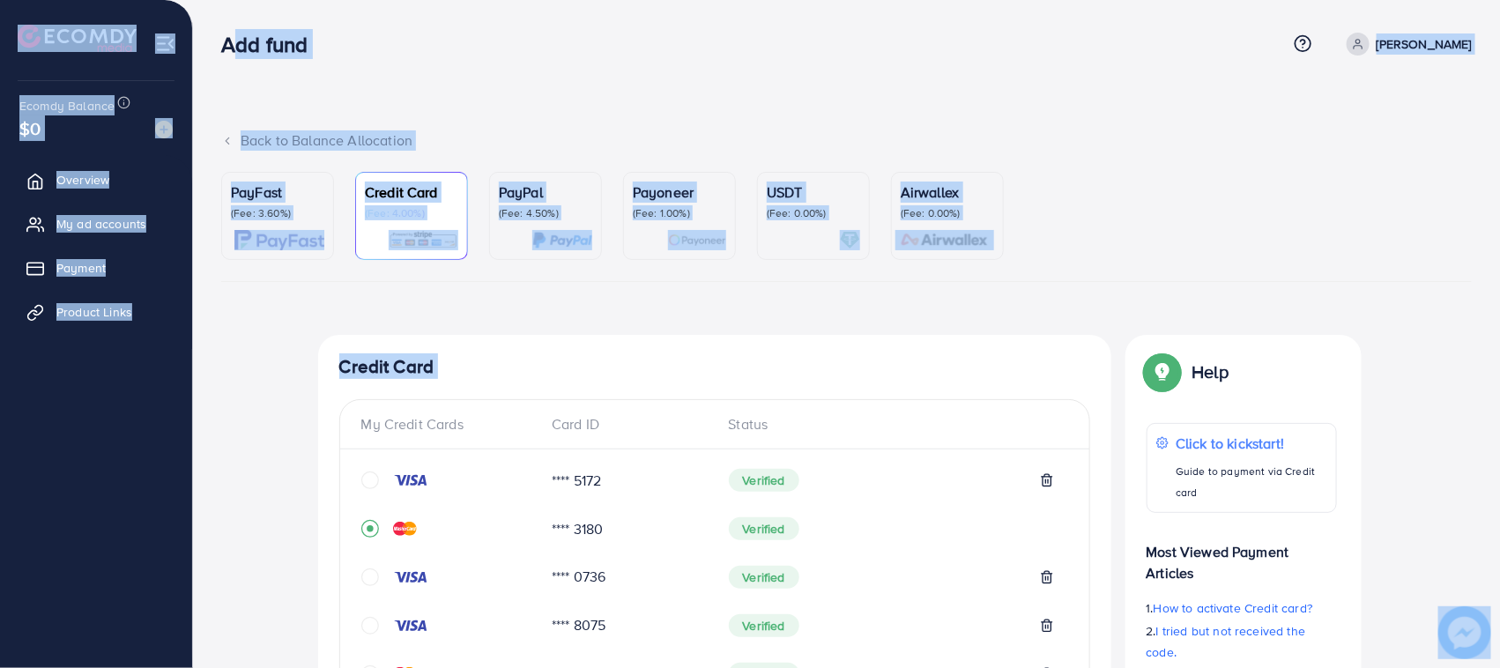
drag, startPoint x: 1071, startPoint y: 310, endPoint x: 243, endPoint y: 33, distance: 872.6
click at [243, 33] on h3 "Add fund" at bounding box center [271, 45] width 100 height 26
drag, startPoint x: 226, startPoint y: 33, endPoint x: 326, endPoint y: 63, distance: 104.8
click at [326, 63] on div "Add fund Help Center Contact Support Term and policy About Us abbas Profile Log…" at bounding box center [846, 44] width 1251 height 48
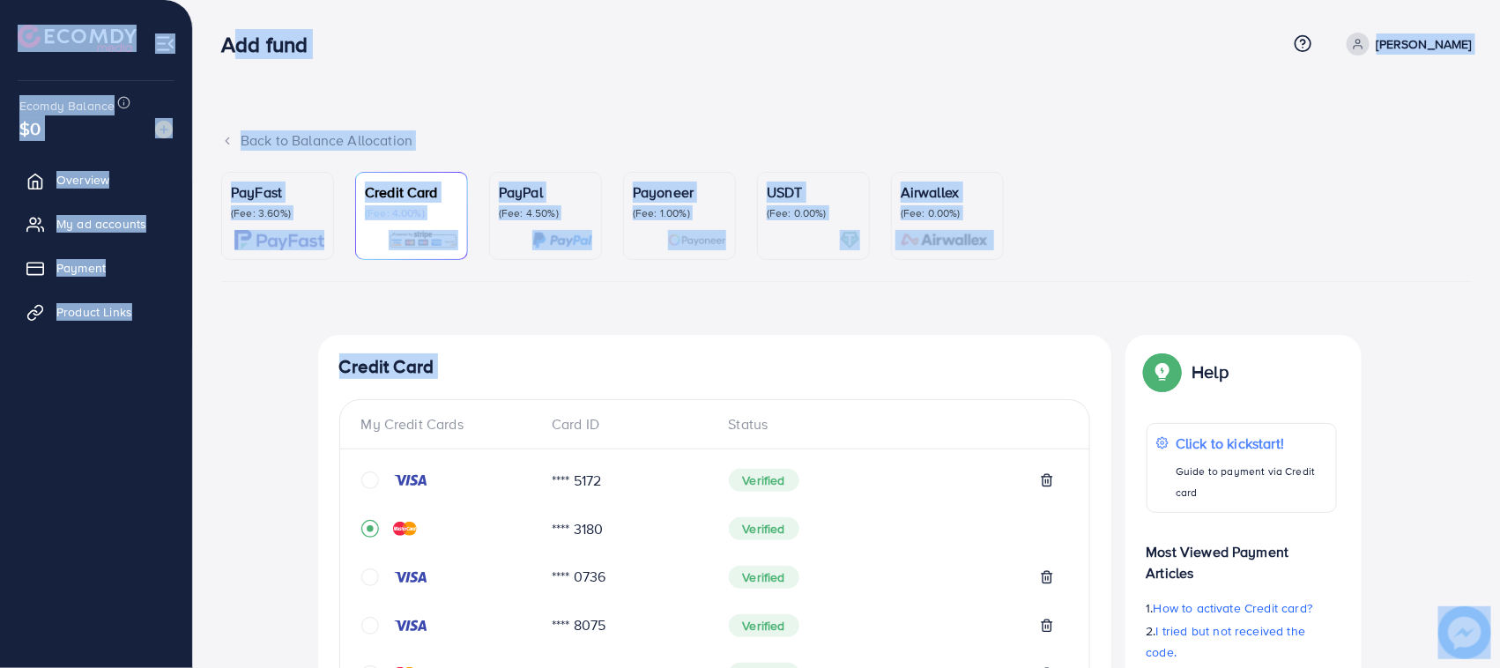
click at [326, 63] on div "Add fund Help Center Contact Support Term and policy About Us abbas Profile Log…" at bounding box center [846, 44] width 1251 height 48
drag, startPoint x: 326, startPoint y: 63, endPoint x: 27, endPoint y: 9, distance: 303.7
click at [27, 9] on li at bounding box center [84, 40] width 133 height 71
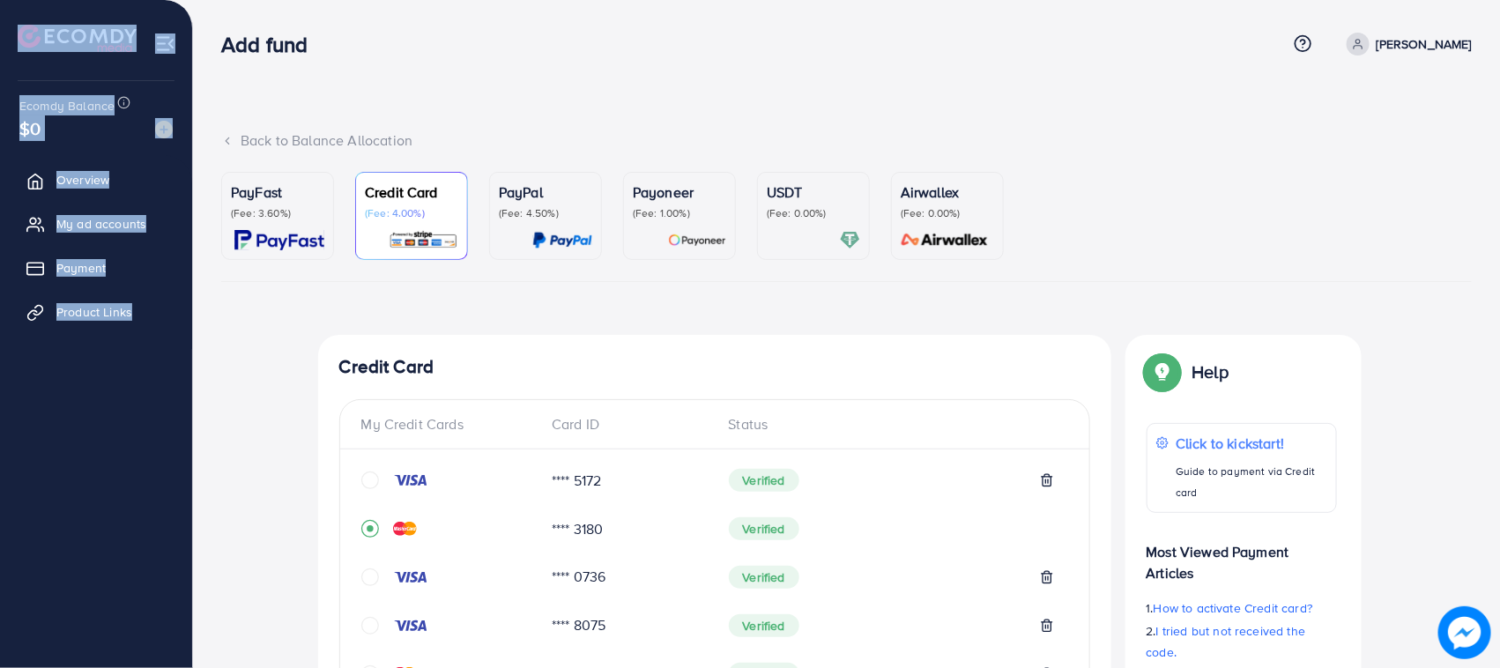
drag, startPoint x: 27, startPoint y: 9, endPoint x: 168, endPoint y: 371, distance: 388.7
click at [168, 371] on div "Ecomdy Balance $0 Overview My ad accounts Payment Product Links" at bounding box center [96, 334] width 193 height 668
click at [135, 404] on ul "Overview My ad accounts Payment Product Links" at bounding box center [96, 366] width 192 height 422
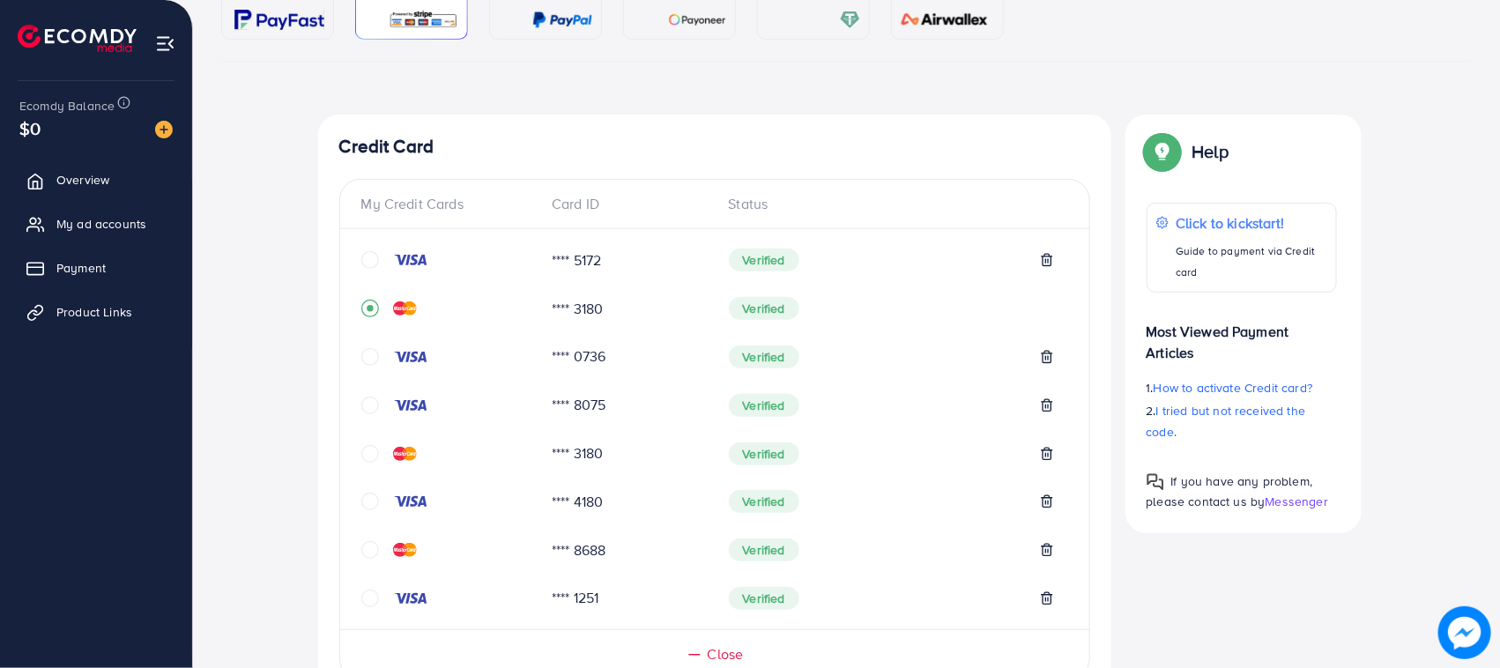
scroll to position [771, 0]
